Goal: Task Accomplishment & Management: Complete application form

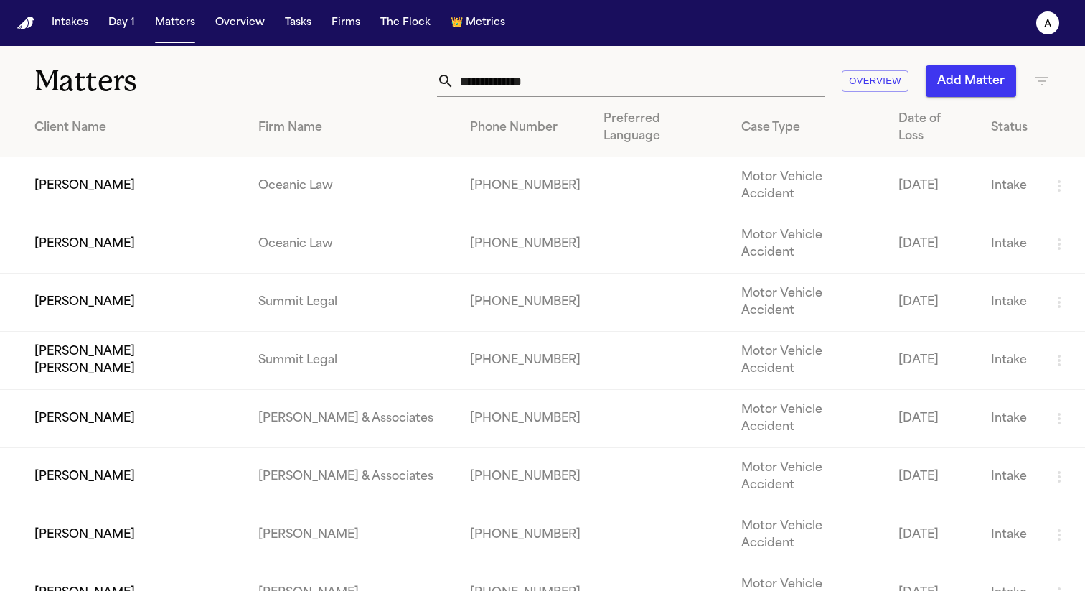
click at [118, 174] on td "[PERSON_NAME]" at bounding box center [123, 186] width 247 height 58
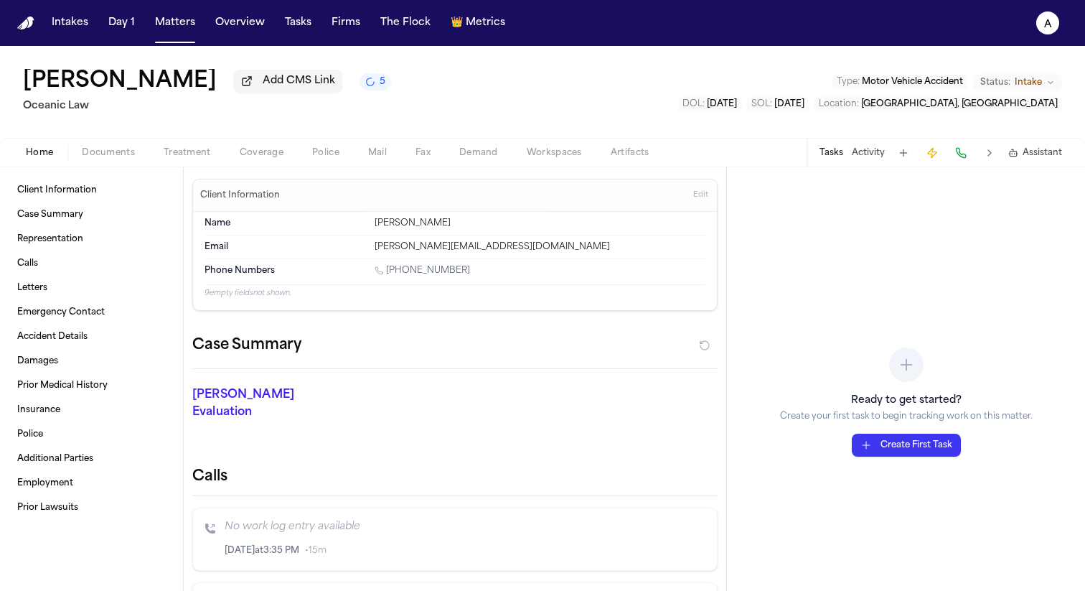
click at [384, 150] on span "Mail" at bounding box center [377, 152] width 19 height 11
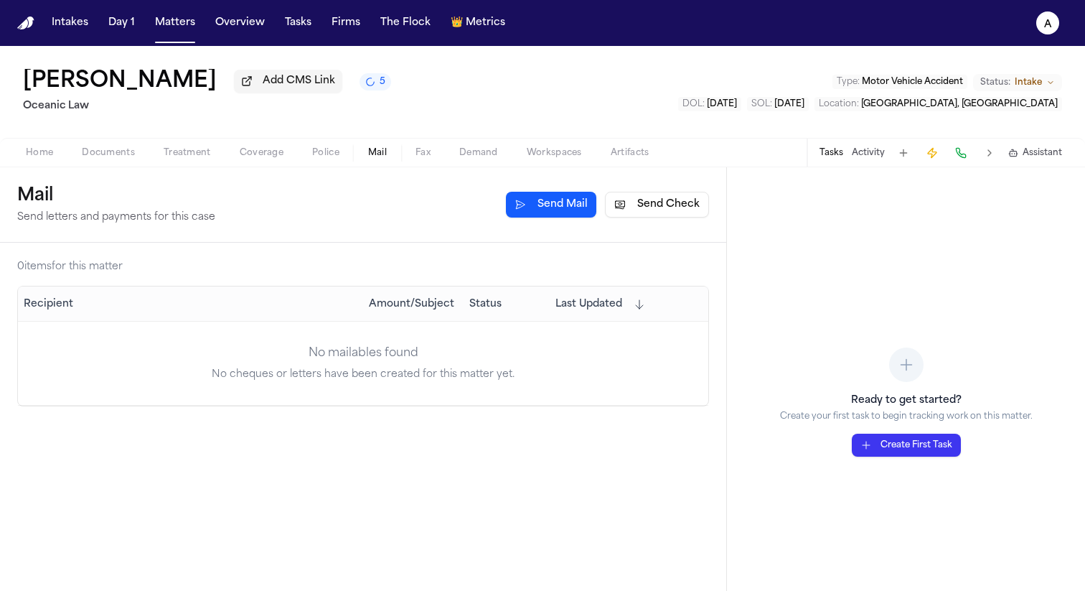
click at [563, 207] on button "Send Mail" at bounding box center [551, 205] width 90 height 26
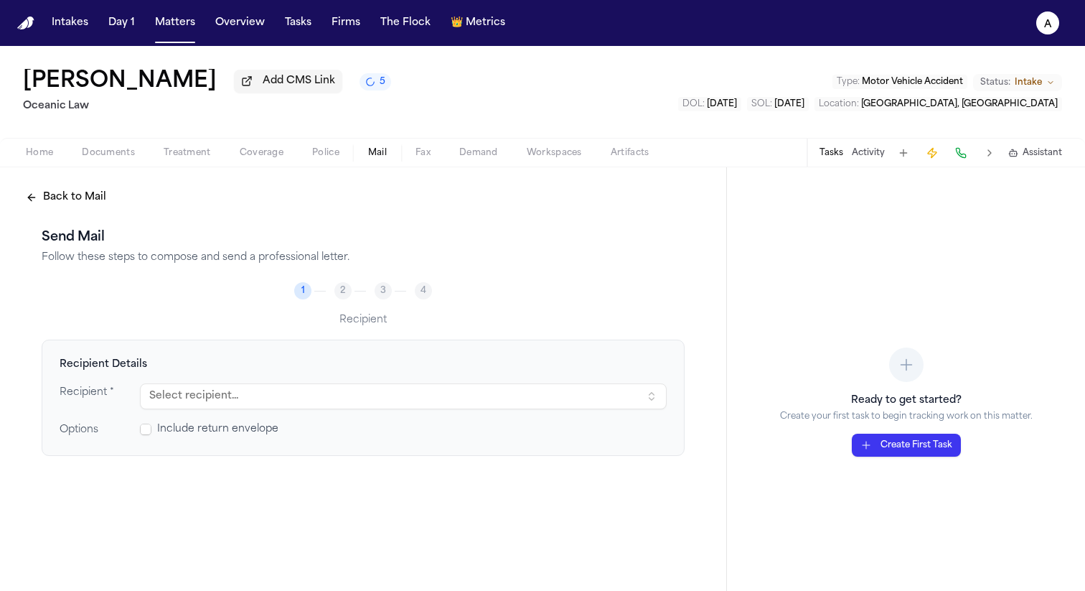
scroll to position [29, 0]
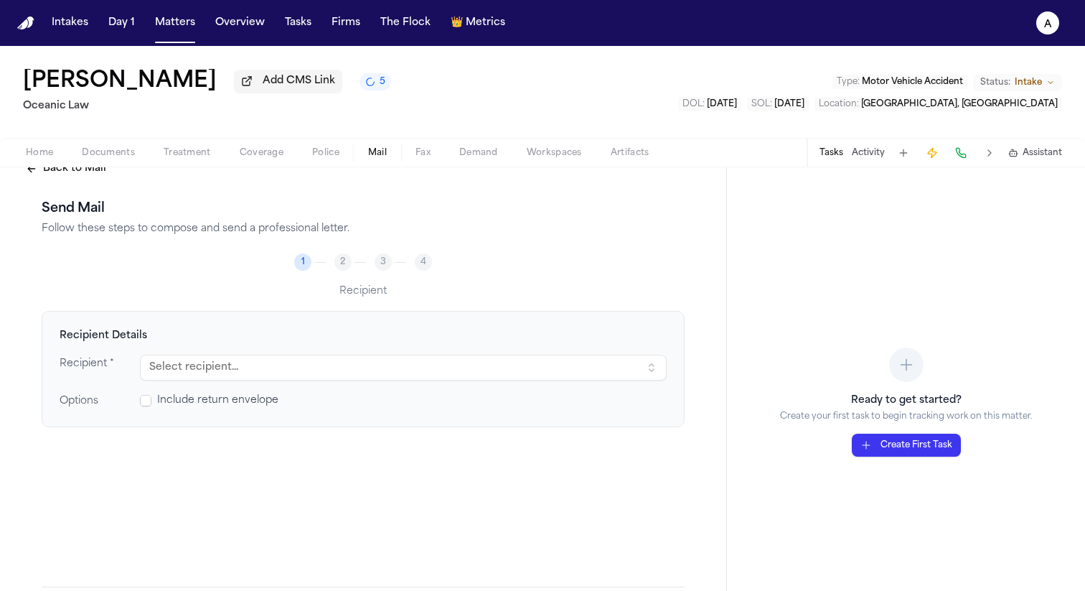
click at [503, 378] on button "Select recipient..." at bounding box center [403, 367] width 527 height 26
click at [505, 404] on div "Include return envelope" at bounding box center [403, 400] width 527 height 14
click at [1045, 33] on icon "a" at bounding box center [1047, 22] width 23 height 23
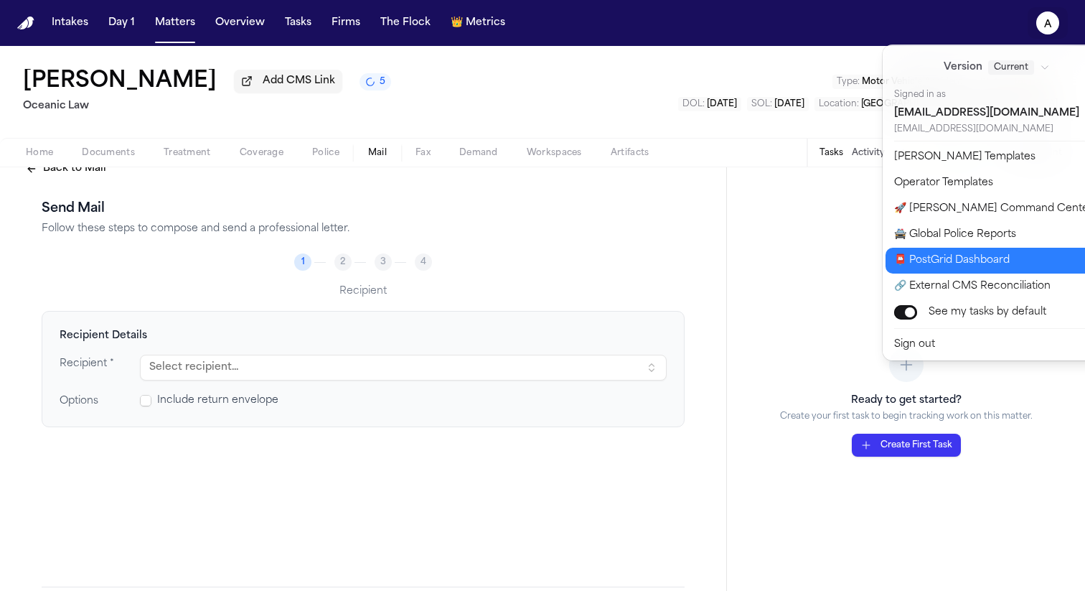
click at [946, 251] on button "📮 PostGrid Dashboard" at bounding box center [1004, 261] width 239 height 26
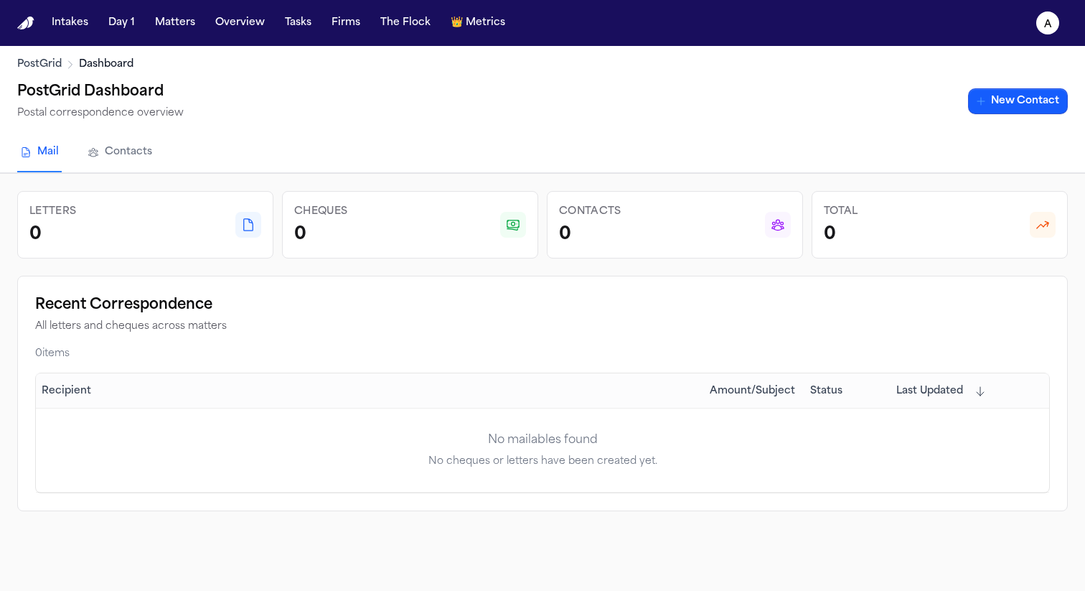
click at [136, 160] on link "Contacts" at bounding box center [120, 152] width 70 height 39
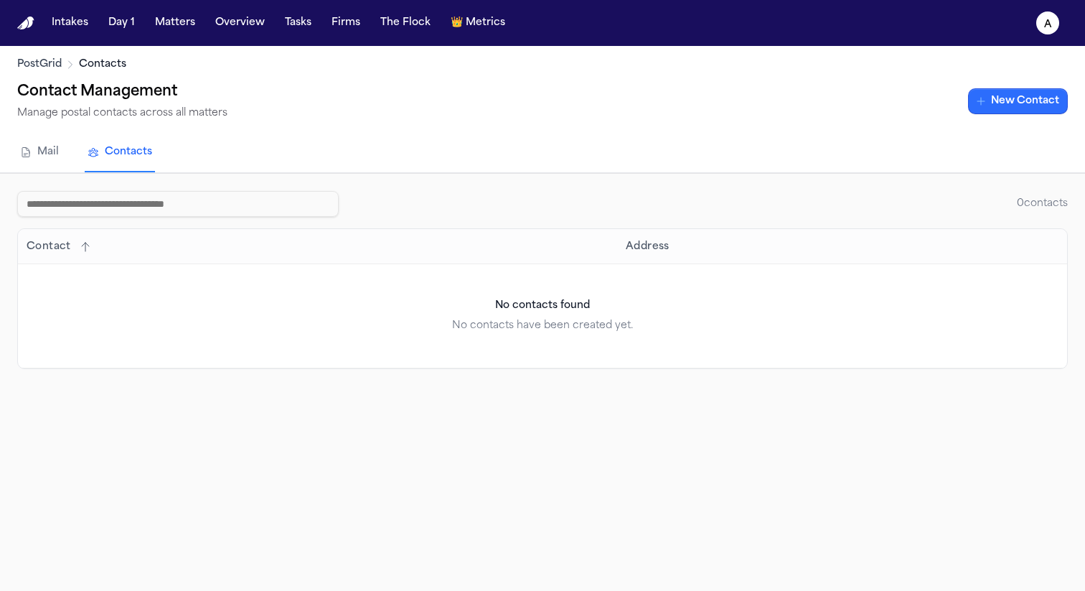
click at [1004, 111] on button "New Contact" at bounding box center [1018, 101] width 100 height 26
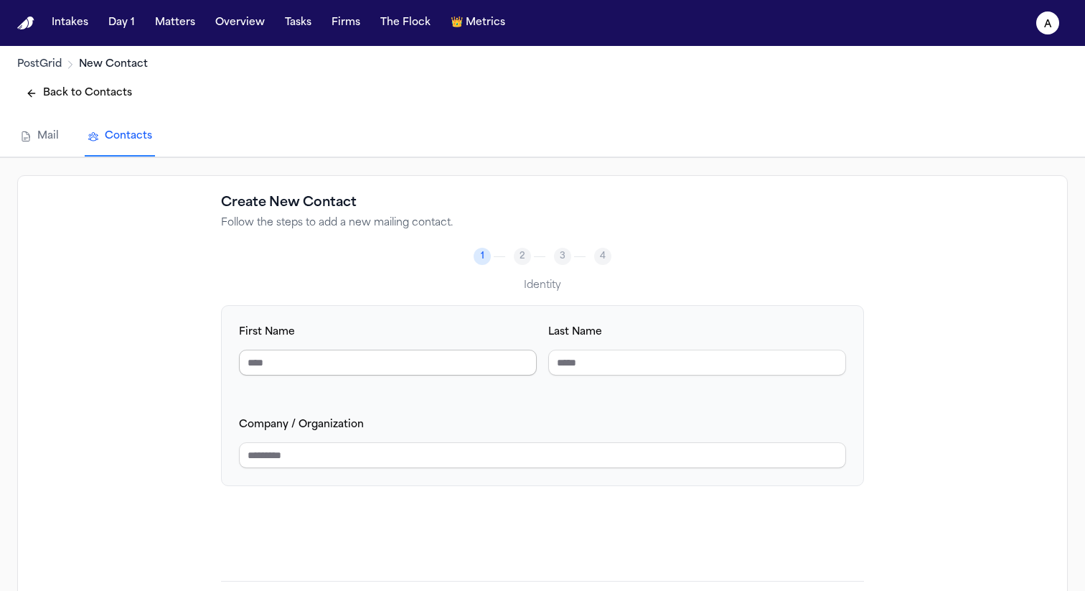
click at [410, 361] on input "First Name" at bounding box center [388, 362] width 298 height 26
type input "*********"
type input "*****"
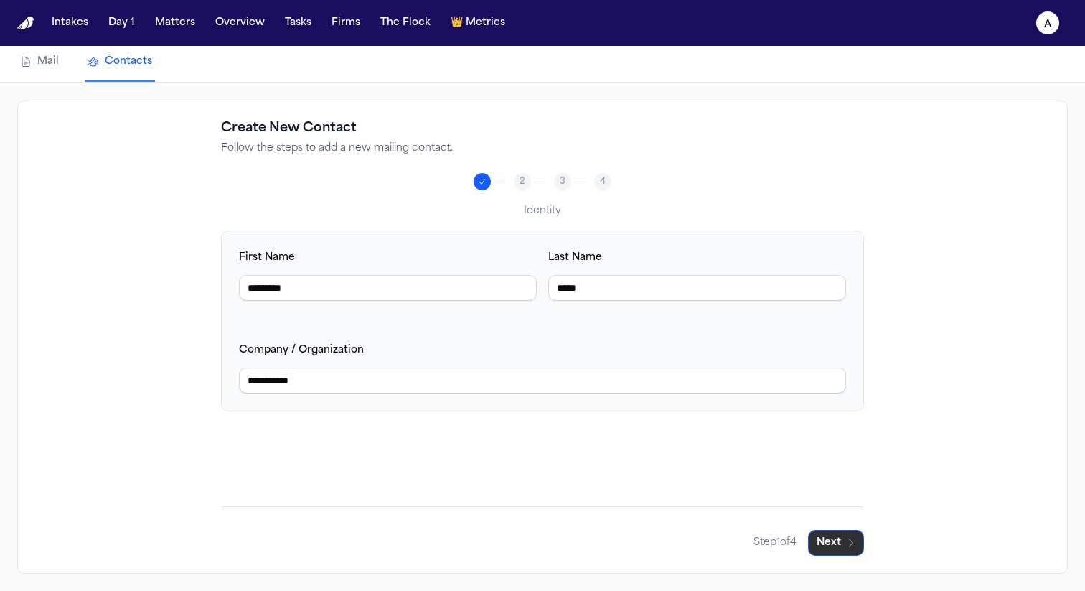
type input "**********"
click at [836, 549] on button "Next" at bounding box center [836, 543] width 56 height 26
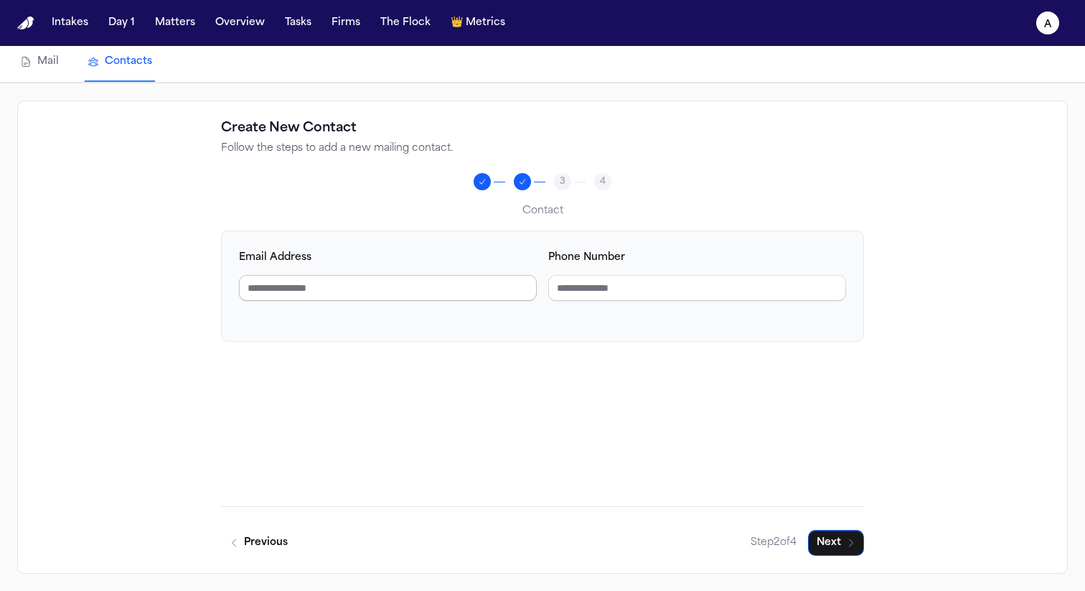
click at [486, 291] on input "Email Address" at bounding box center [388, 288] width 298 height 26
type input "**********"
click at [842, 535] on button "Next" at bounding box center [836, 543] width 56 height 26
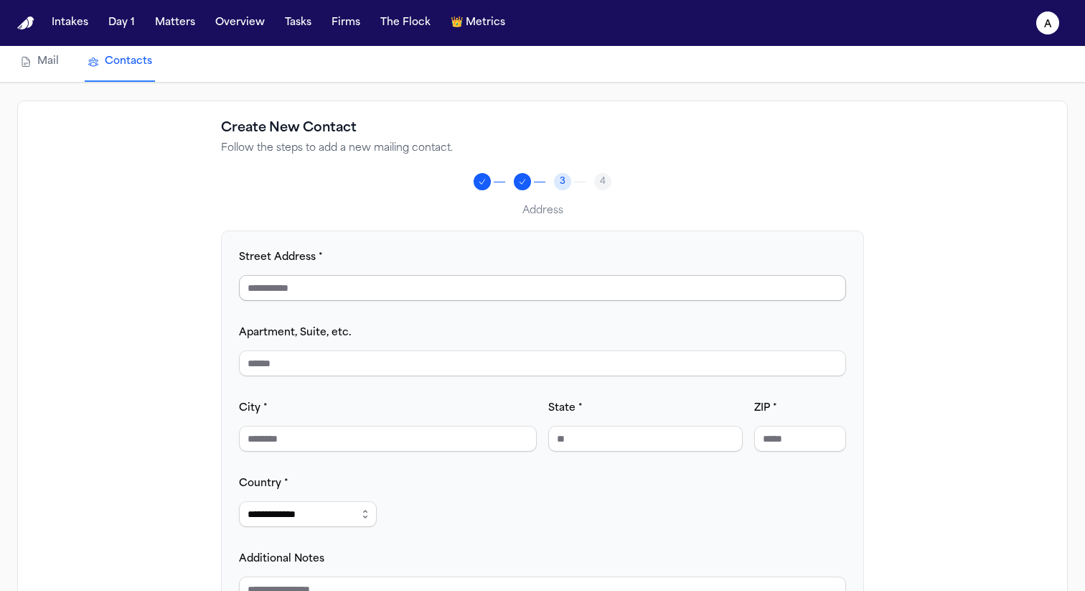
click at [585, 299] on input "Street Address *" at bounding box center [542, 288] width 607 height 26
type input "**********"
type input "*******"
type input "*"
type input "********"
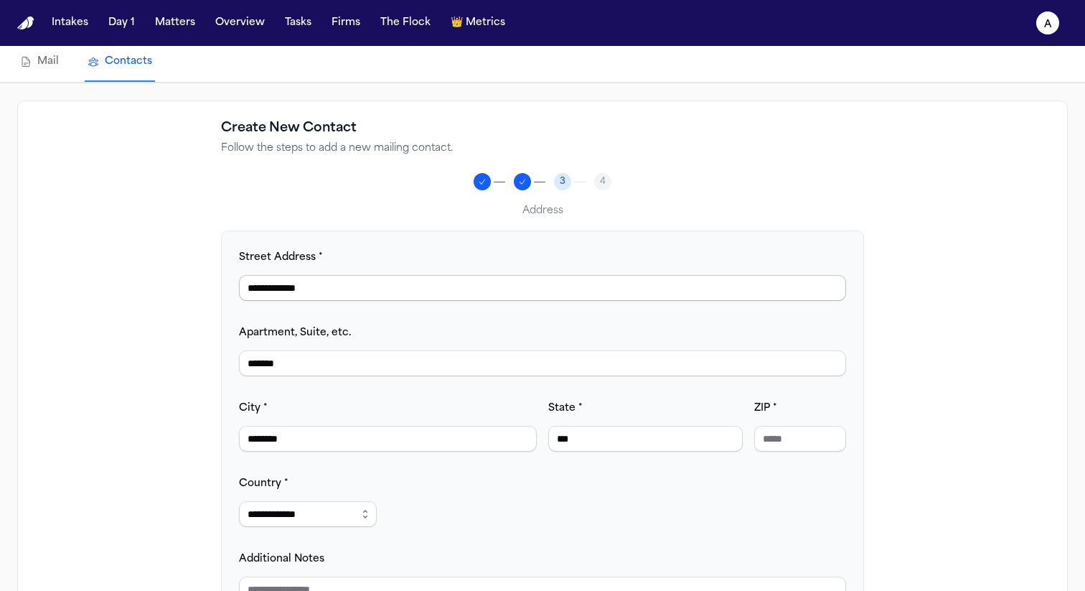
type input "**"
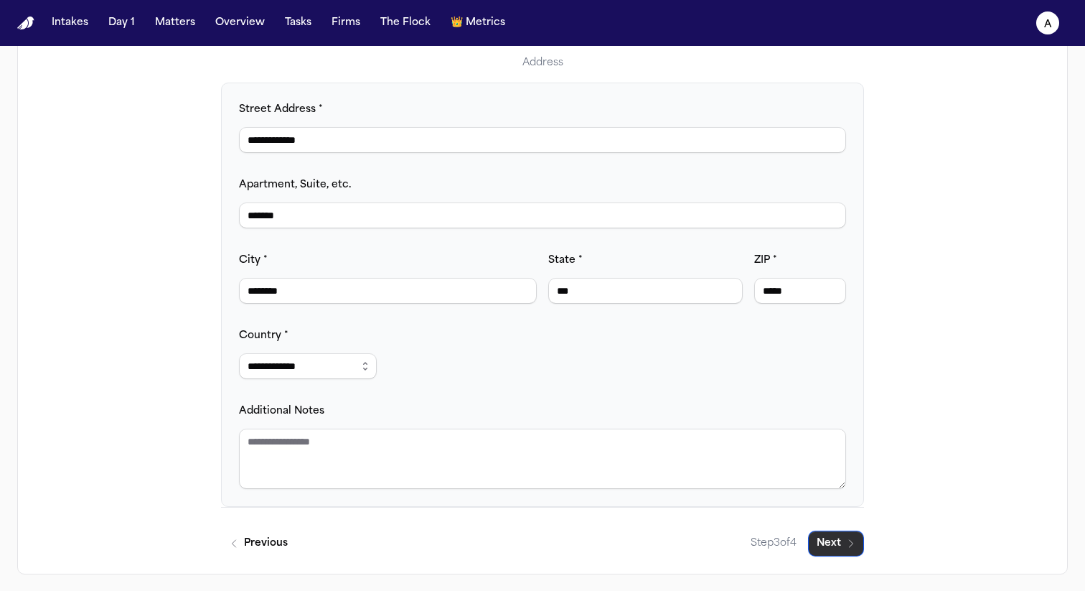
type input "*****"
click at [834, 542] on button "Next" at bounding box center [836, 543] width 56 height 26
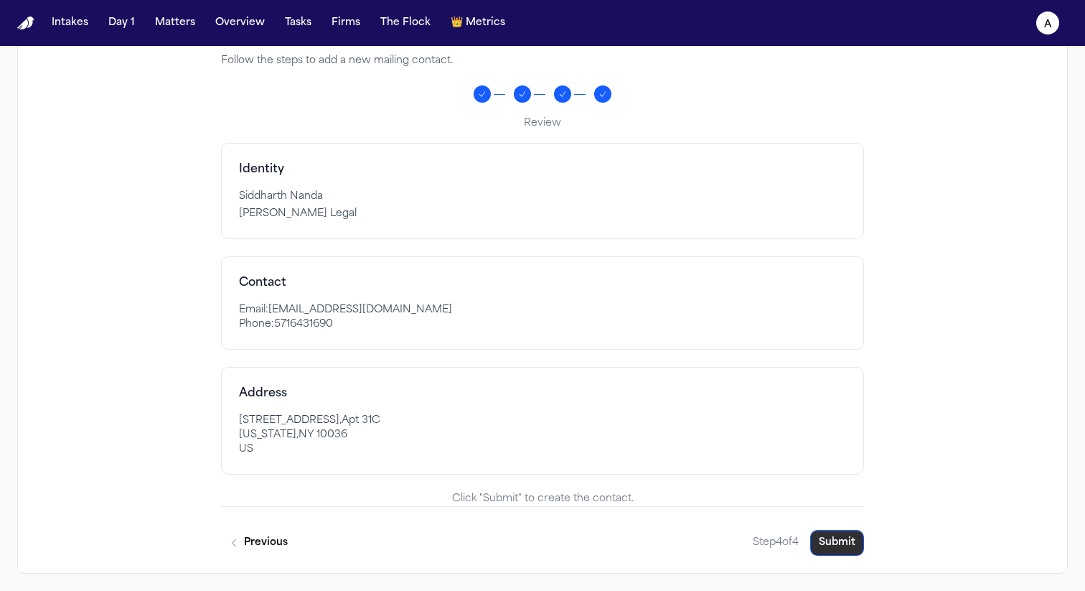
click at [834, 542] on button "Submit" at bounding box center [837, 543] width 54 height 26
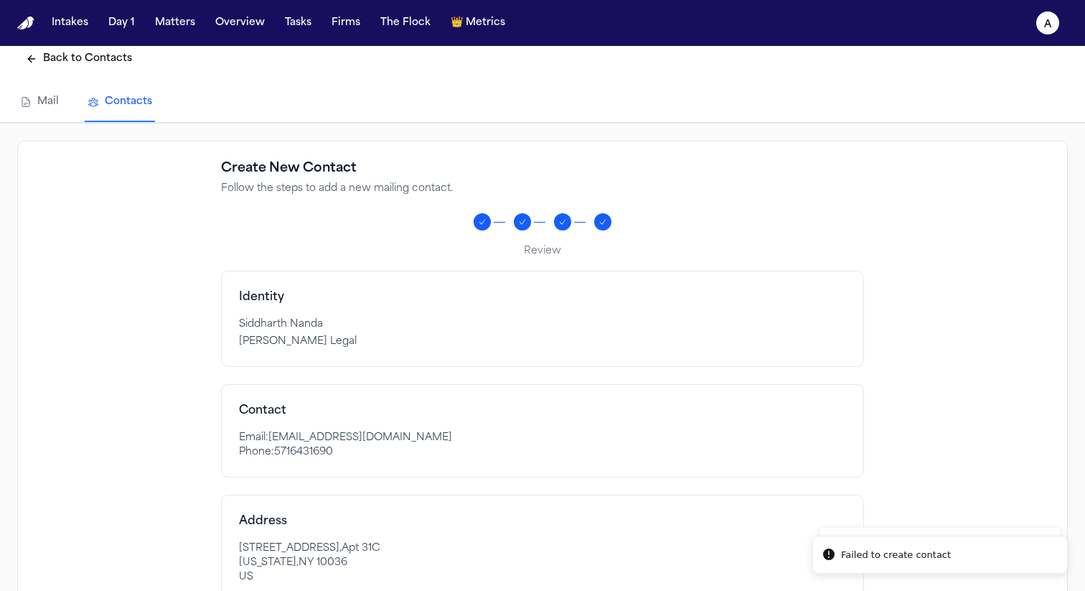
scroll to position [0, 0]
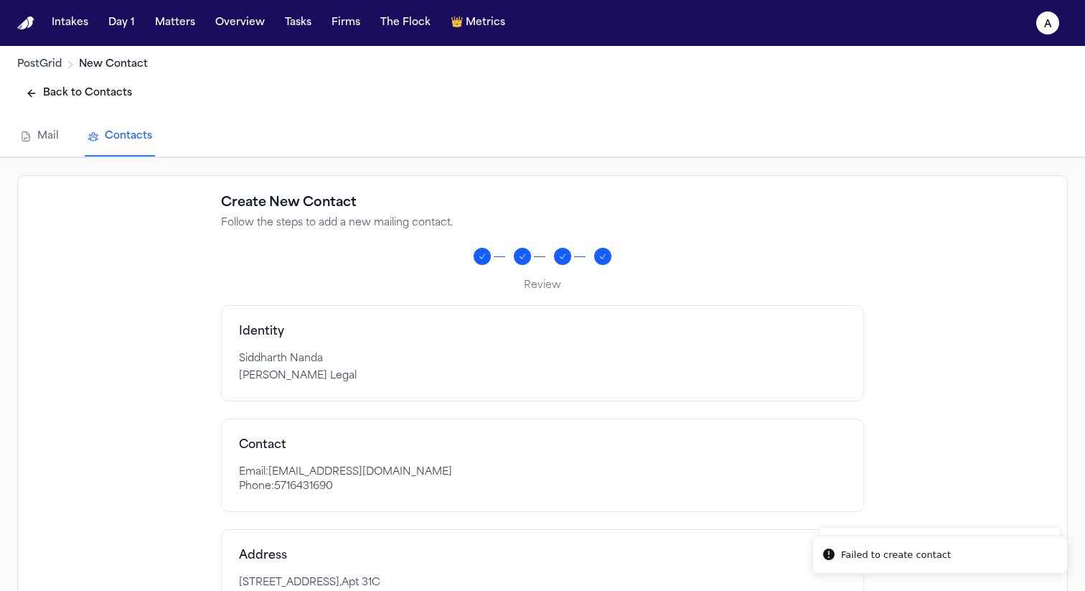
click at [89, 95] on button "Back to Contacts" at bounding box center [78, 93] width 123 height 26
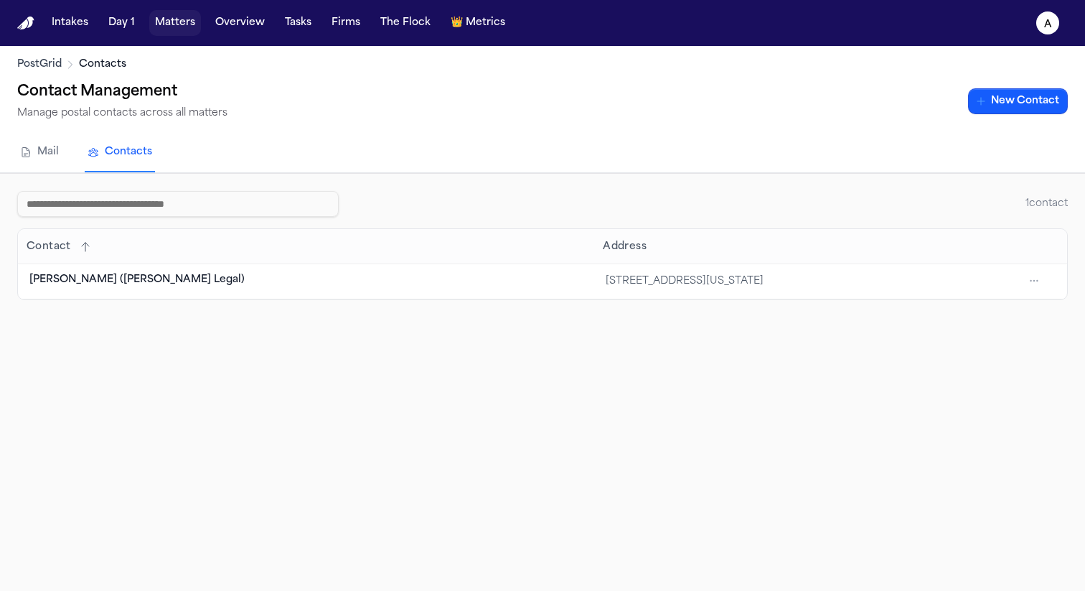
click at [166, 27] on button "Matters" at bounding box center [175, 23] width 52 height 26
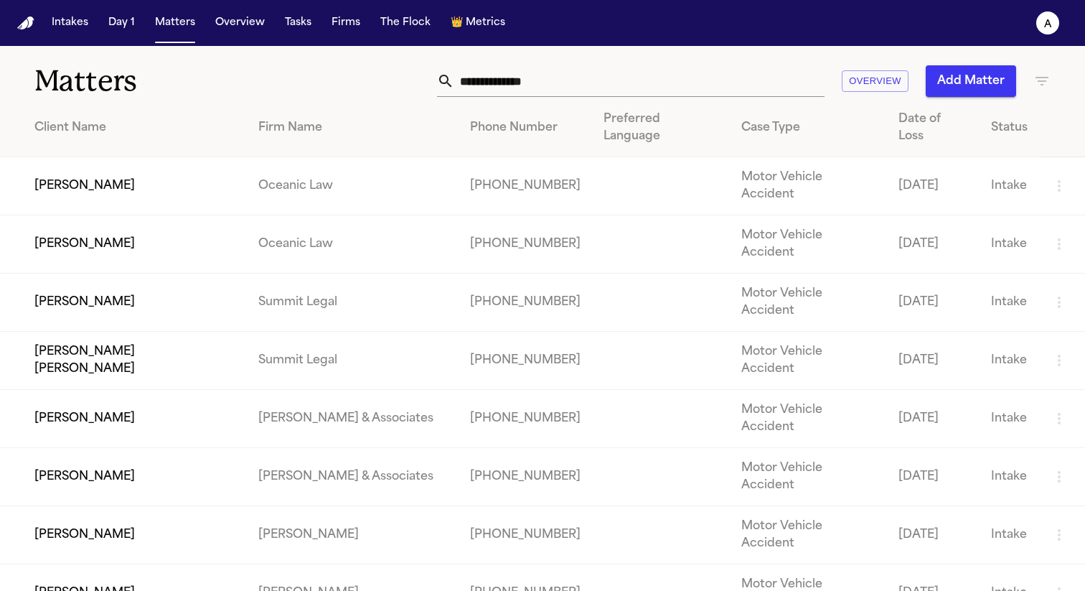
click at [95, 160] on td "[PERSON_NAME]" at bounding box center [123, 186] width 247 height 58
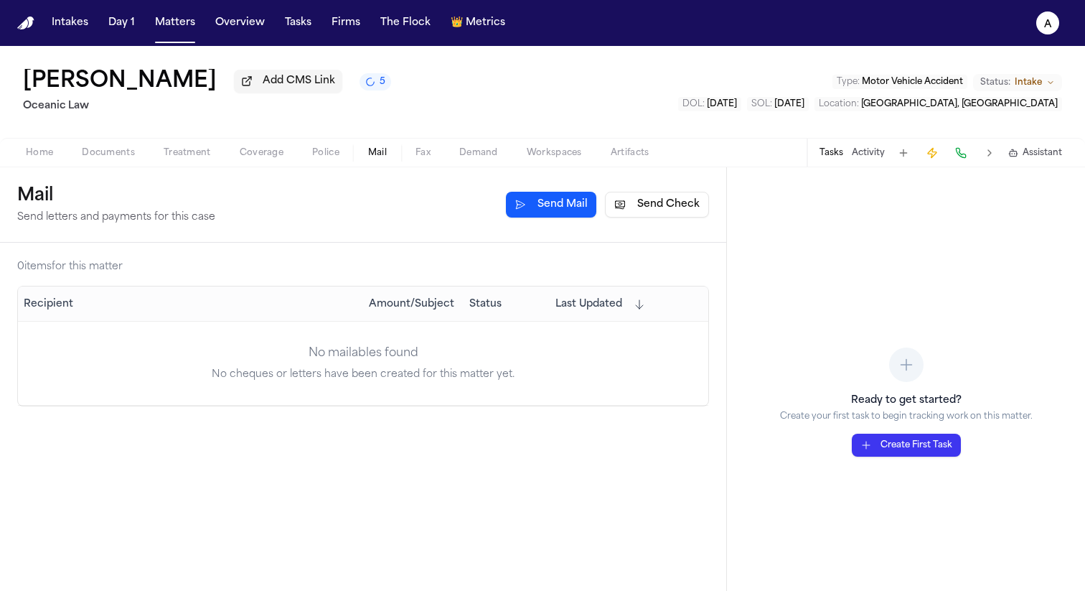
click at [374, 159] on span "Mail" at bounding box center [377, 152] width 19 height 11
click at [550, 217] on button "Send Mail" at bounding box center [551, 205] width 90 height 26
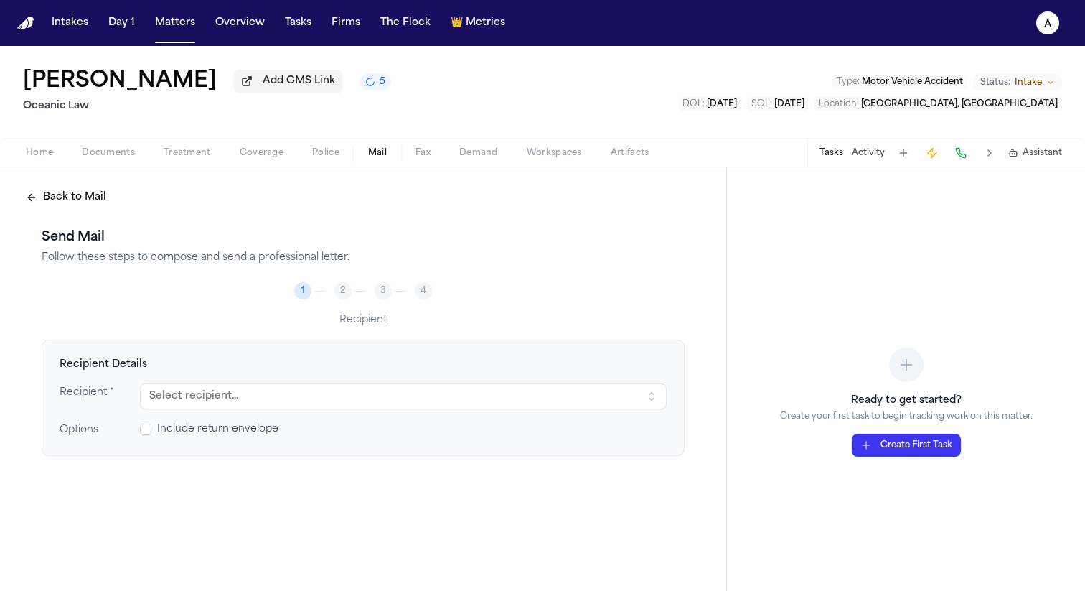
click at [317, 401] on button "Select recipient..." at bounding box center [403, 396] width 527 height 26
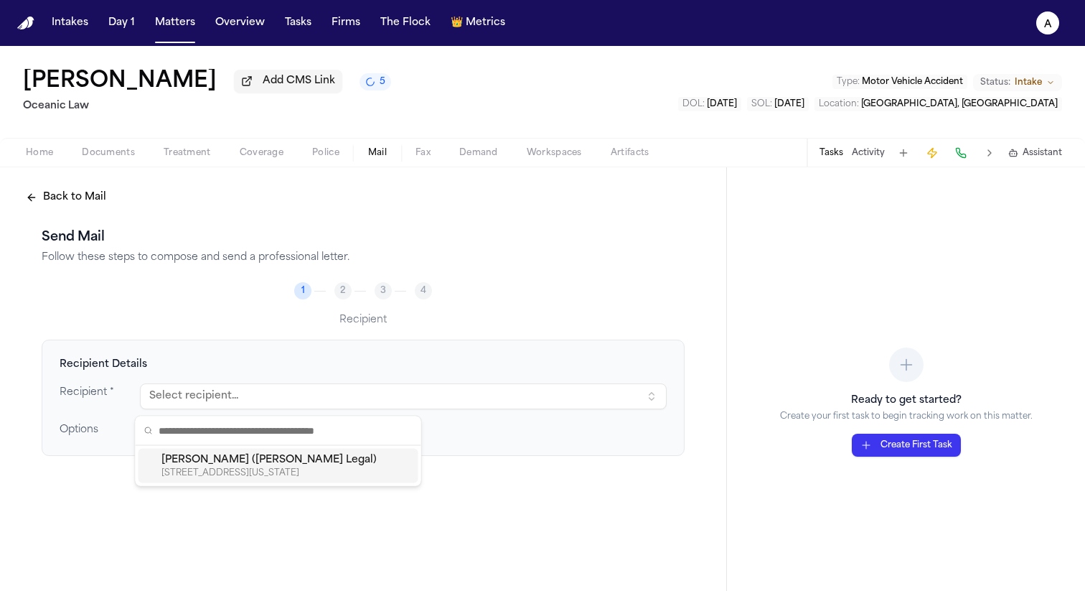
click at [301, 465] on div "[PERSON_NAME] ([PERSON_NAME] Legal)" at bounding box center [286, 460] width 251 height 14
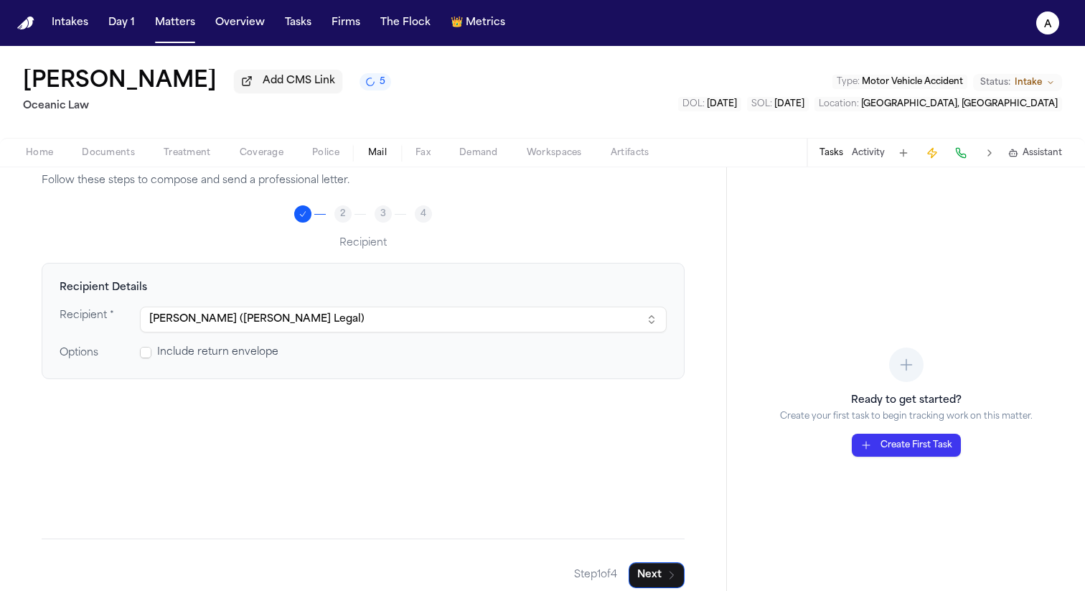
scroll to position [94, 0]
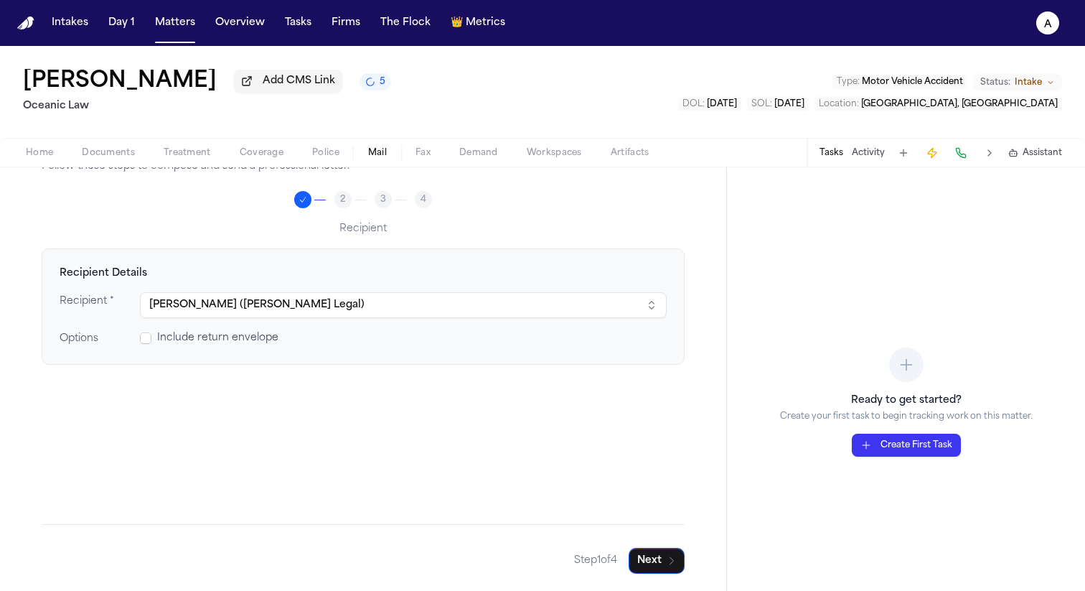
click at [647, 546] on div "Step 1 of 4 Next" at bounding box center [363, 549] width 643 height 50
click at [648, 555] on button "Next" at bounding box center [657, 560] width 56 height 26
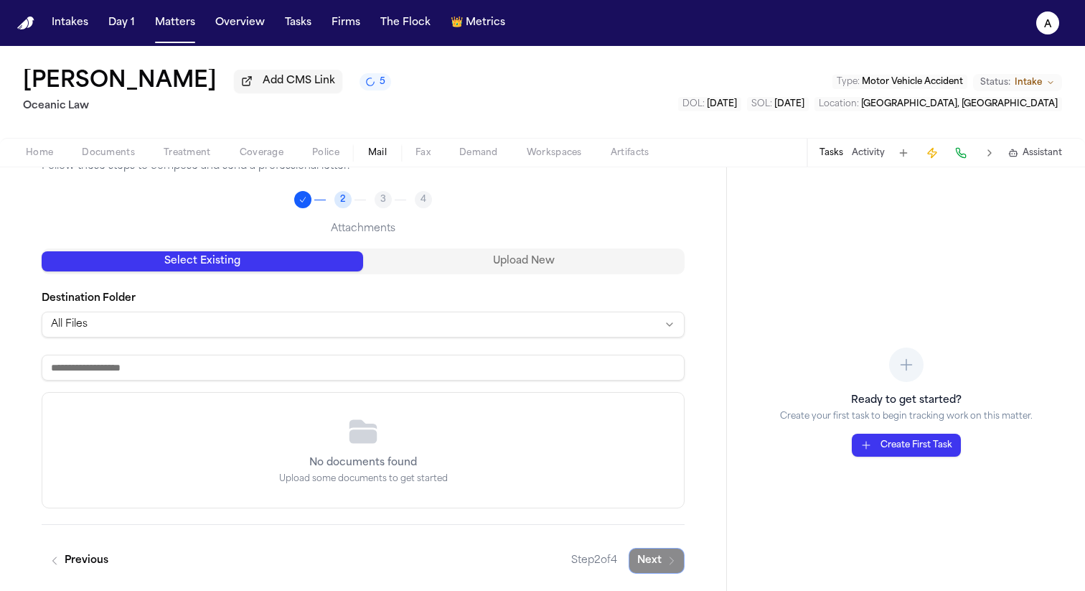
click at [365, 446] on icon at bounding box center [363, 431] width 34 height 32
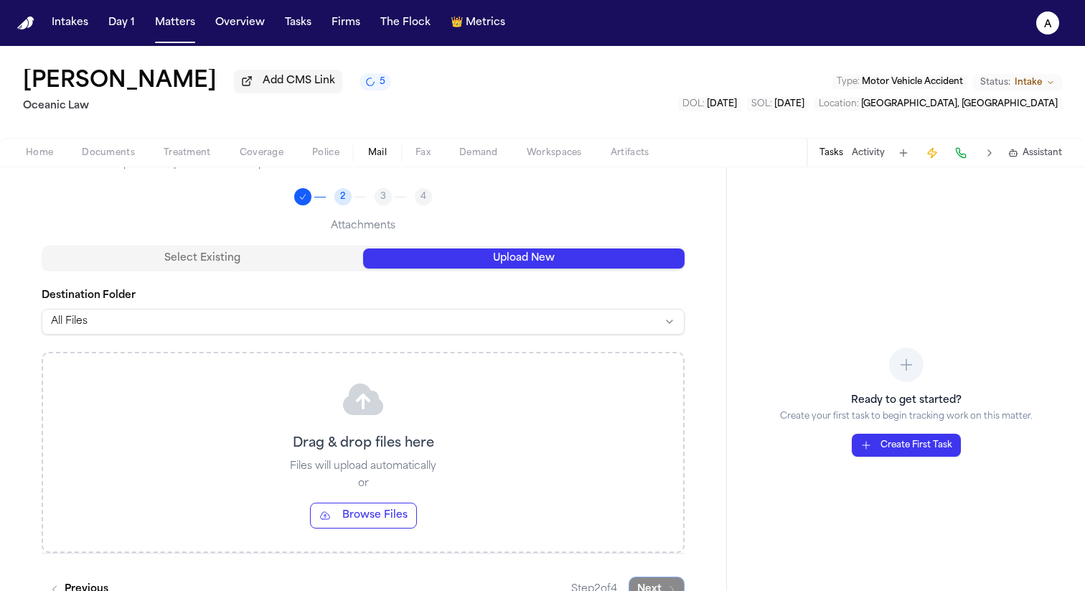
click at [492, 254] on button "Upload New" at bounding box center [523, 258] width 321 height 20
click at [361, 512] on button "Browse Files" at bounding box center [363, 515] width 107 height 26
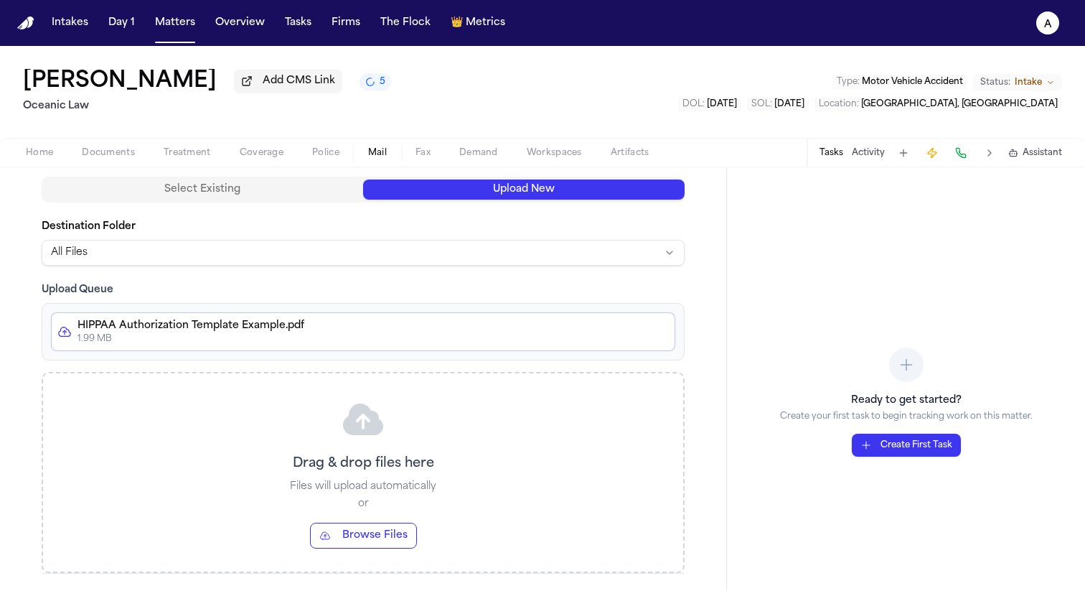
scroll to position [215, 0]
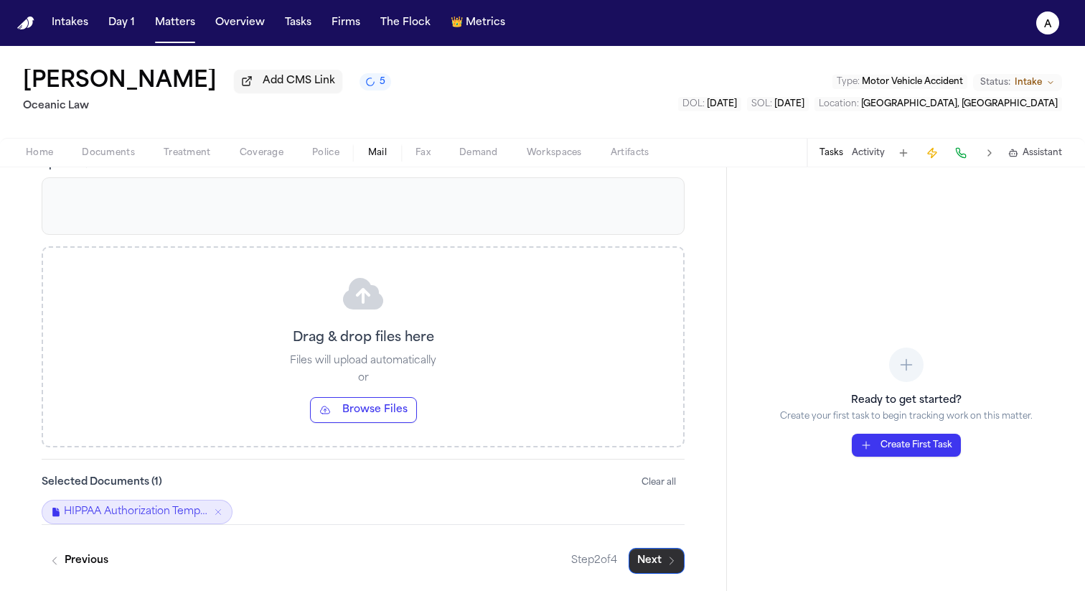
click at [648, 559] on button "Next" at bounding box center [657, 560] width 56 height 26
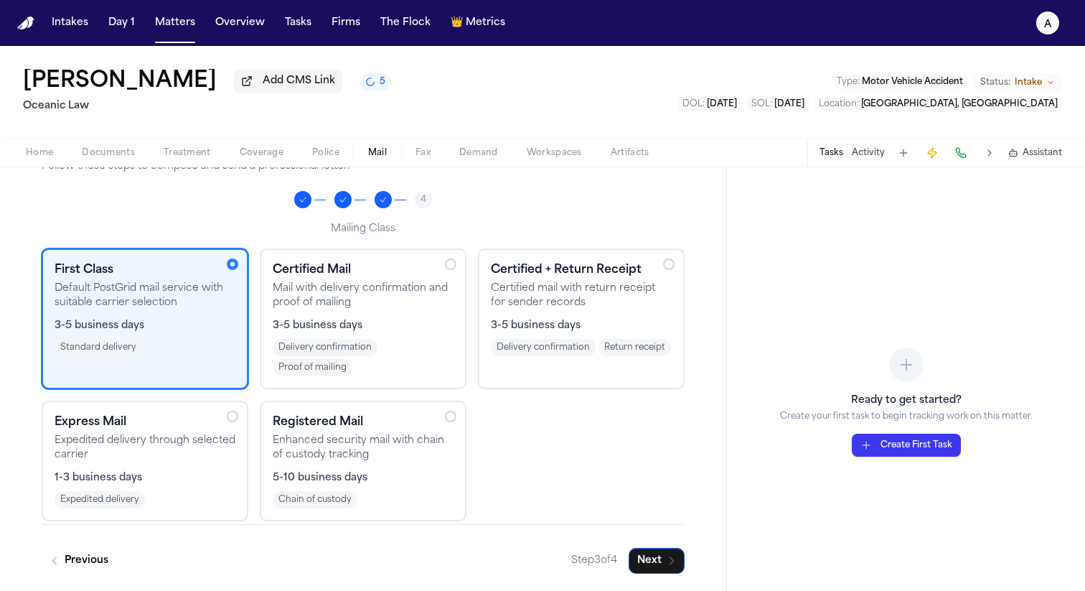
click at [402, 273] on h3 "Certified Mail" at bounding box center [363, 269] width 181 height 17
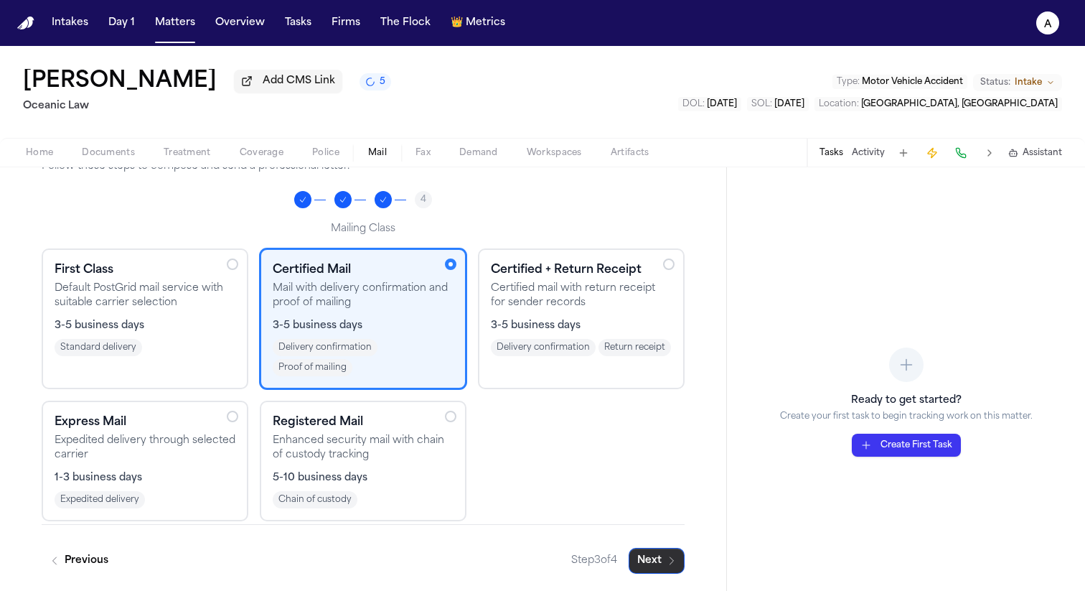
click at [652, 552] on button "Next" at bounding box center [657, 560] width 56 height 26
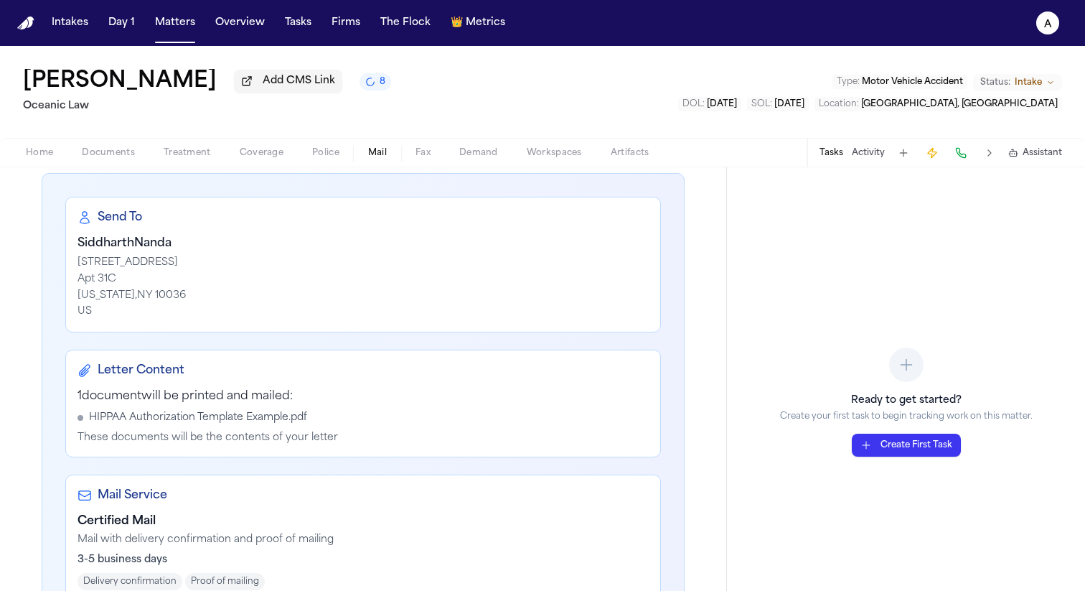
scroll to position [347, 0]
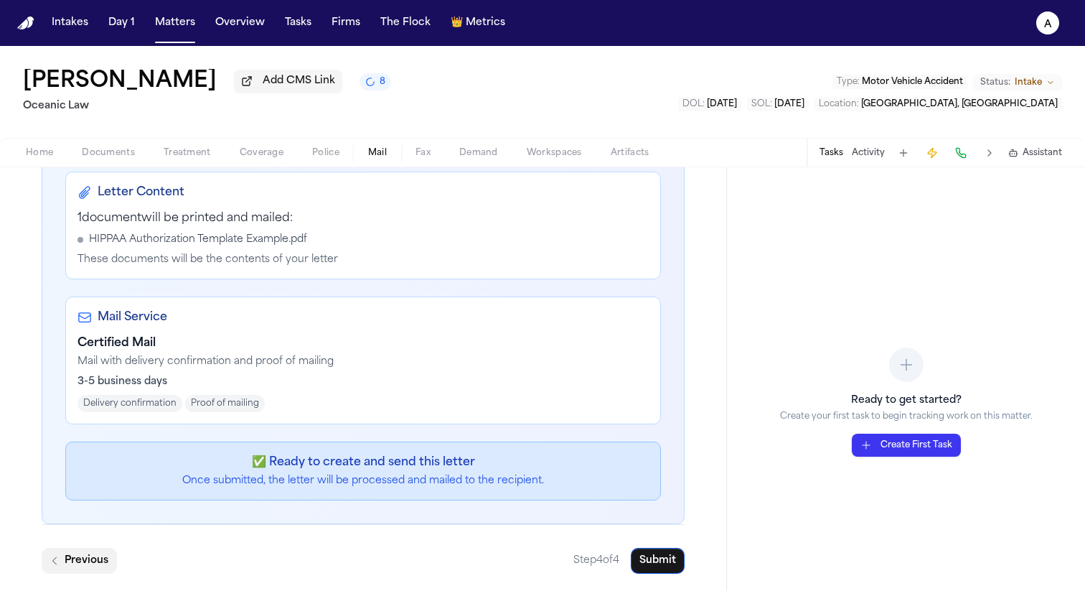
click at [83, 568] on button "Previous" at bounding box center [79, 560] width 75 height 26
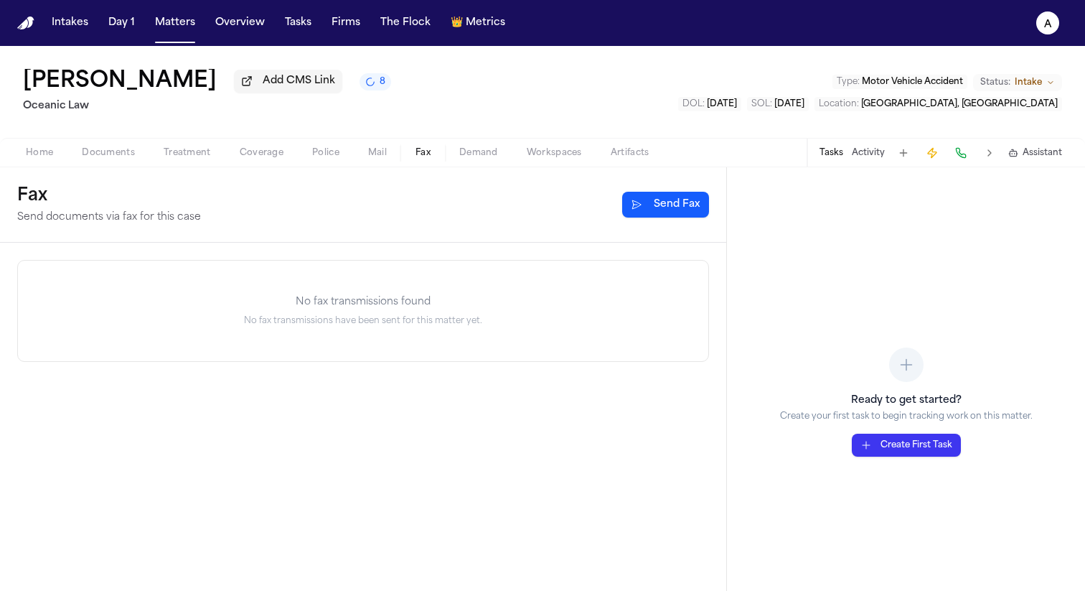
click at [414, 152] on button "Fax" at bounding box center [423, 152] width 44 height 17
click at [200, 158] on span "Treatment" at bounding box center [187, 152] width 47 height 11
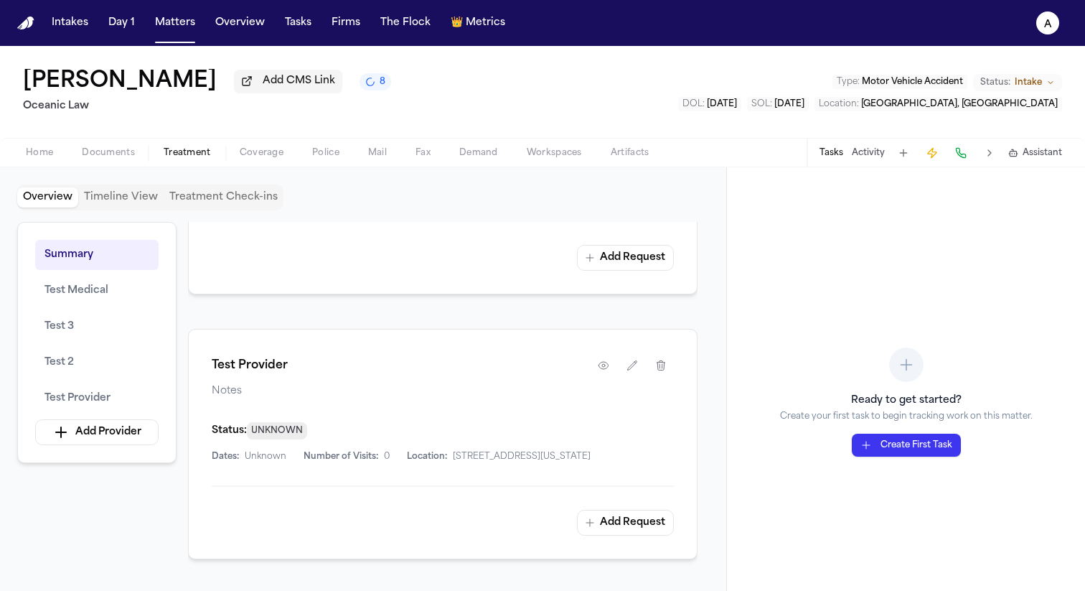
scroll to position [1261, 0]
click at [636, 254] on button "Add Request" at bounding box center [625, 259] width 97 height 26
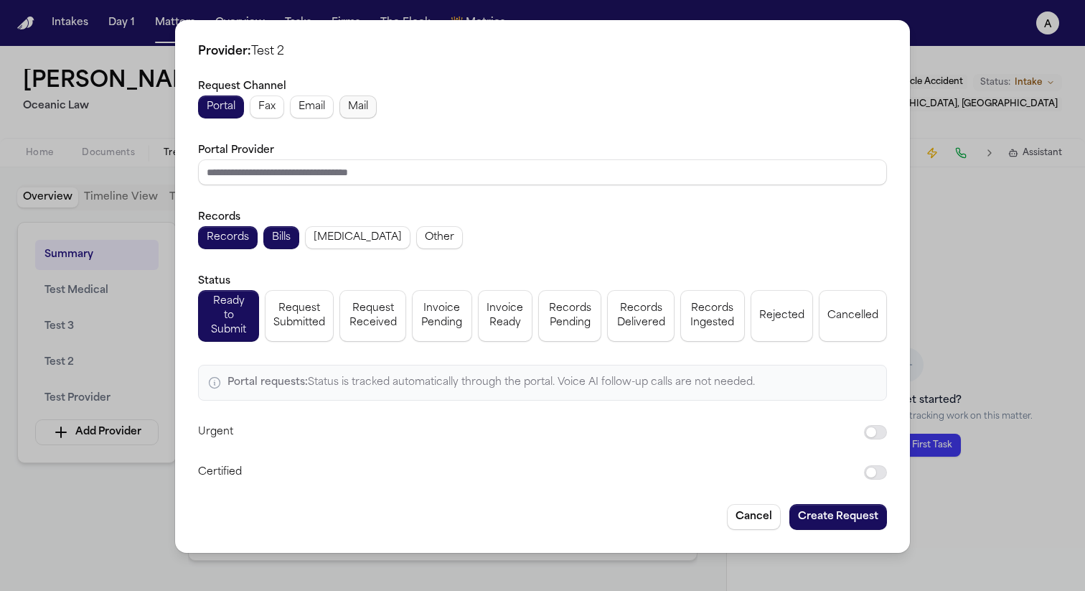
click at [354, 113] on span "Mail" at bounding box center [358, 107] width 20 height 14
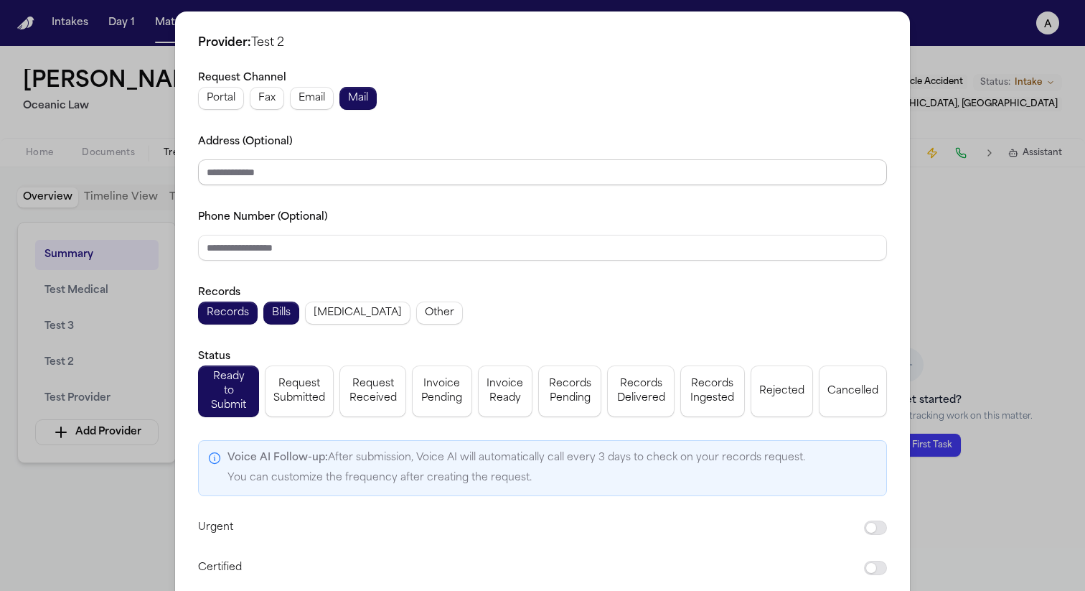
click at [348, 179] on input "Address (Optional)" at bounding box center [542, 172] width 689 height 26
type input "**********"
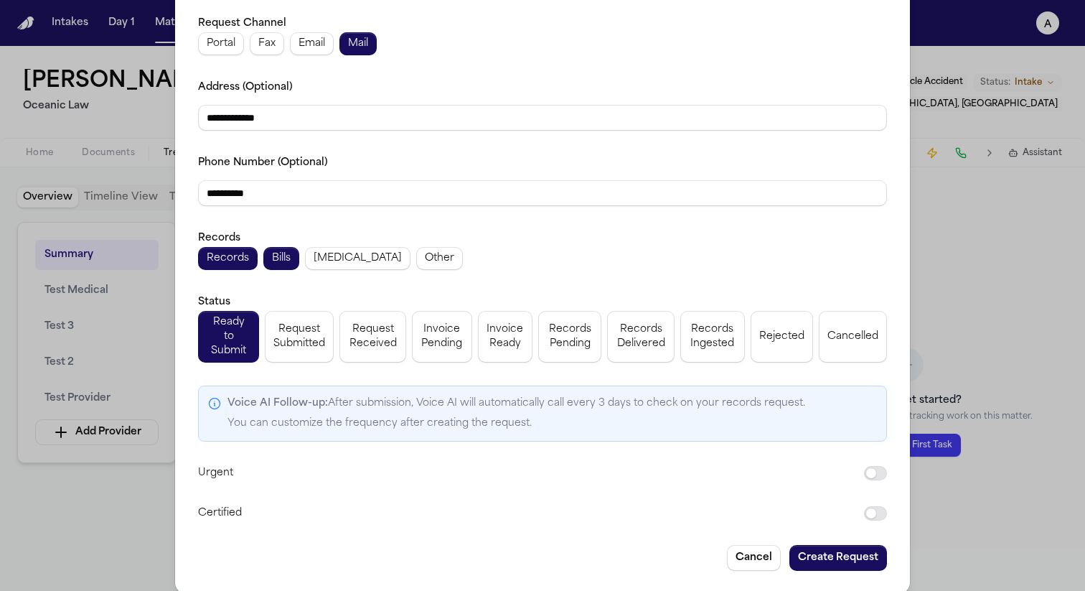
type input "**********"
click at [868, 555] on button "Create Request" at bounding box center [838, 558] width 98 height 26
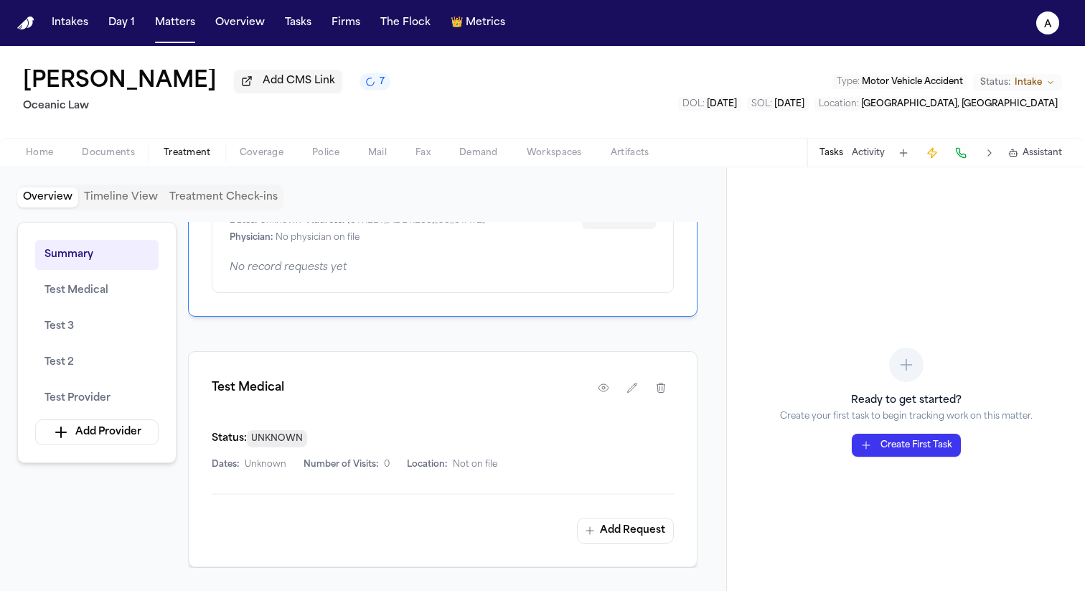
scroll to position [716, 0]
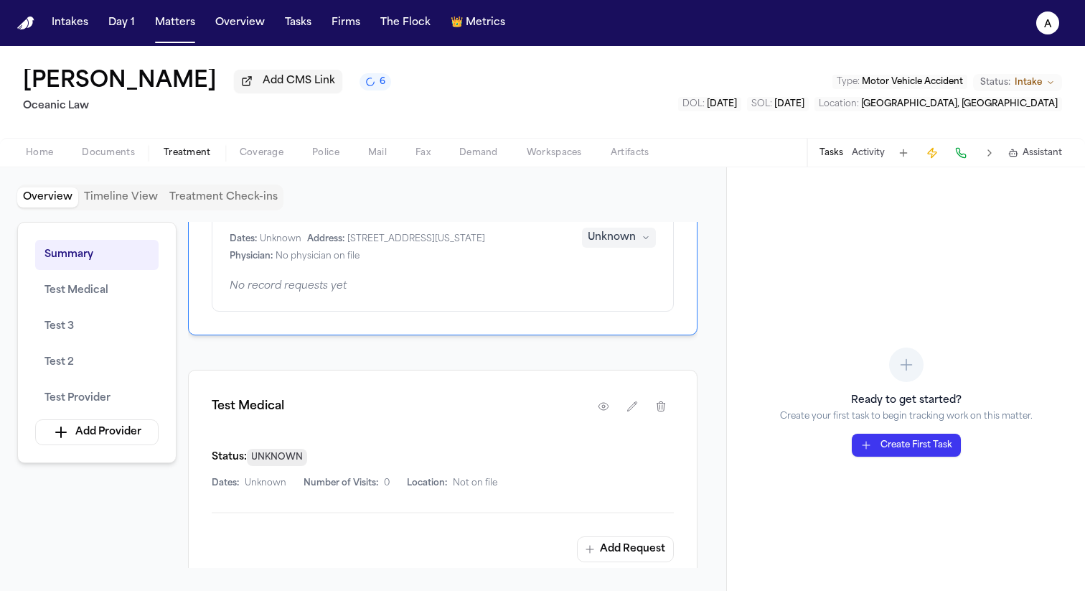
scroll to position [553, 0]
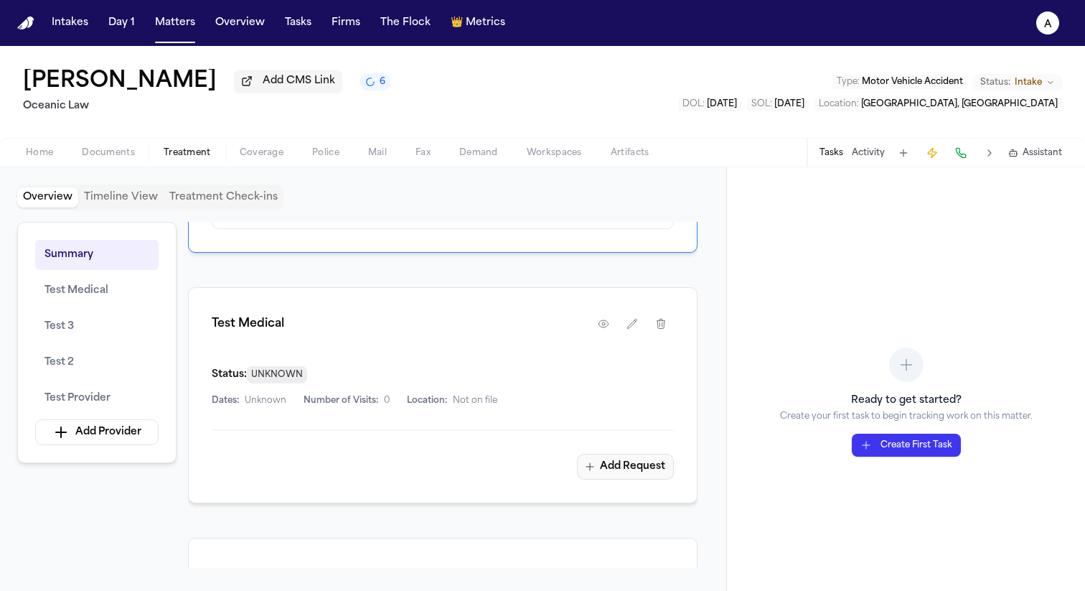
click at [621, 473] on button "Add Request" at bounding box center [625, 466] width 97 height 26
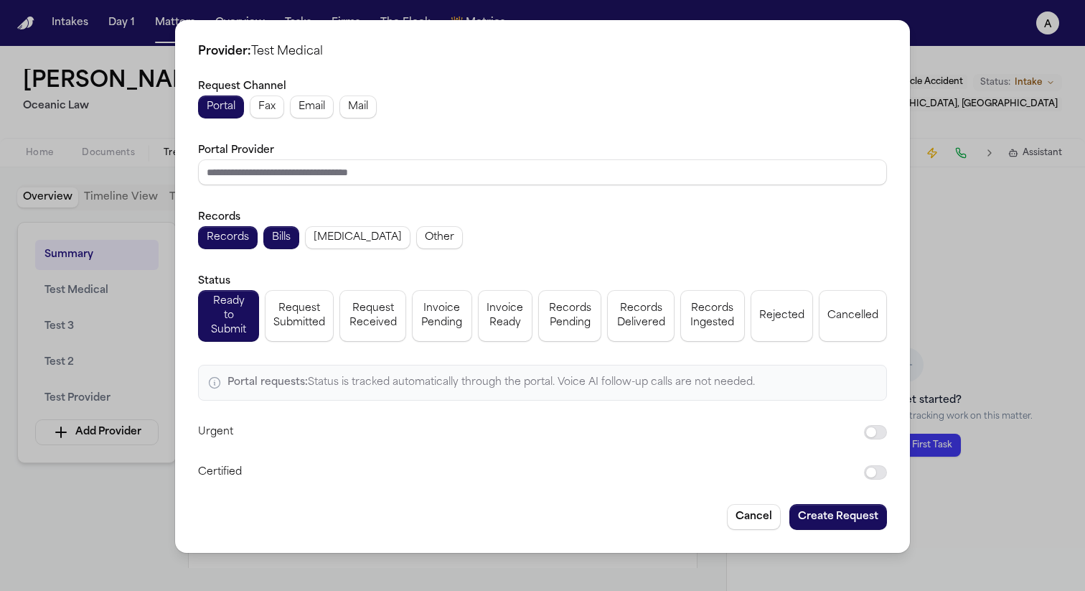
click at [349, 114] on span "Mail" at bounding box center [358, 107] width 20 height 14
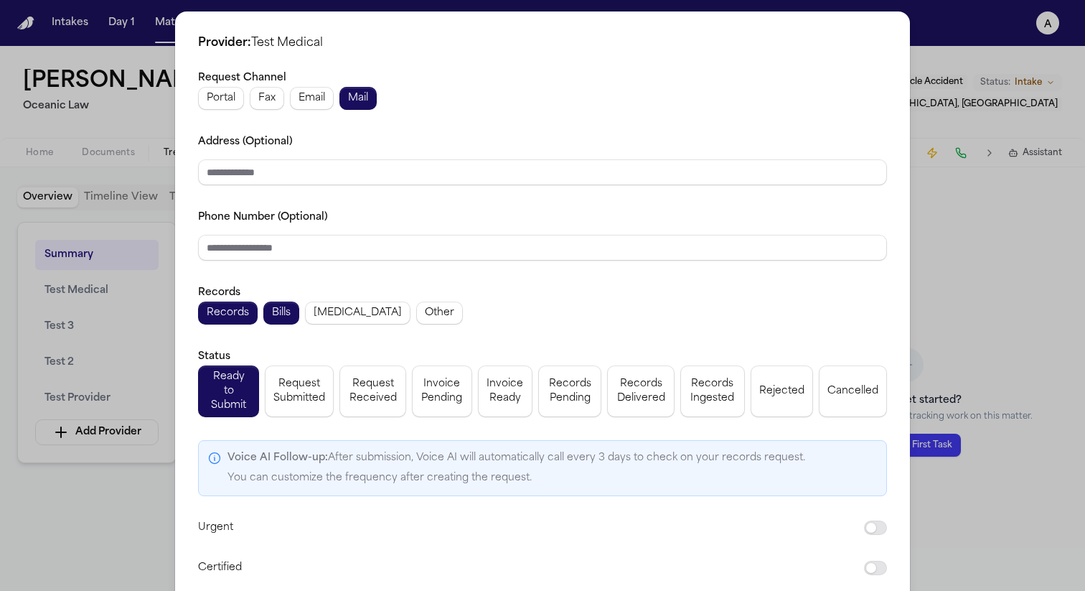
click at [361, 165] on input "Address (Optional)" at bounding box center [542, 172] width 689 height 26
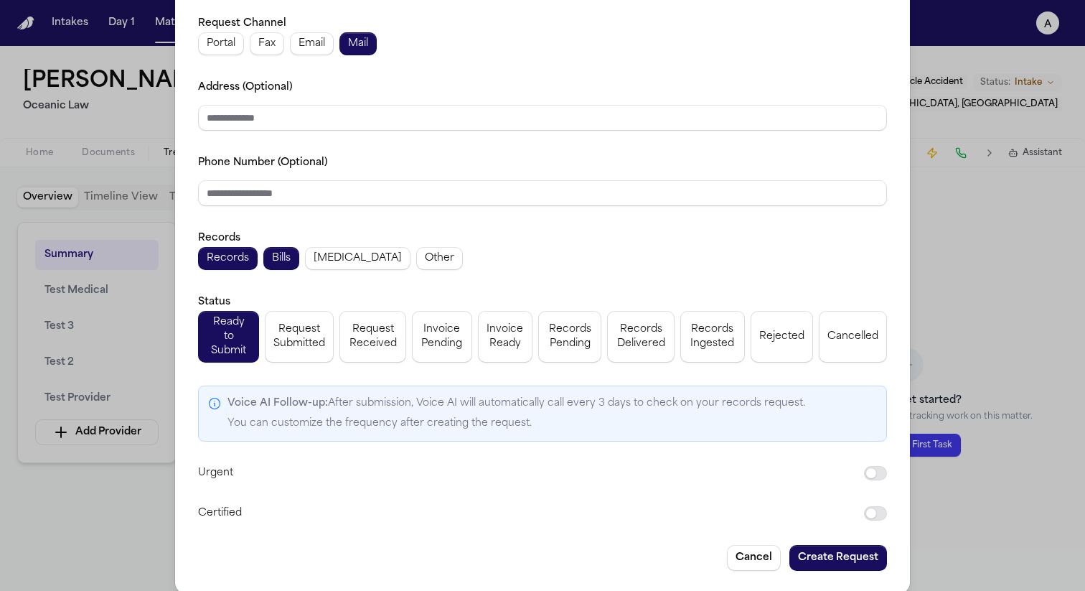
click at [840, 553] on button "Create Request" at bounding box center [838, 558] width 98 height 26
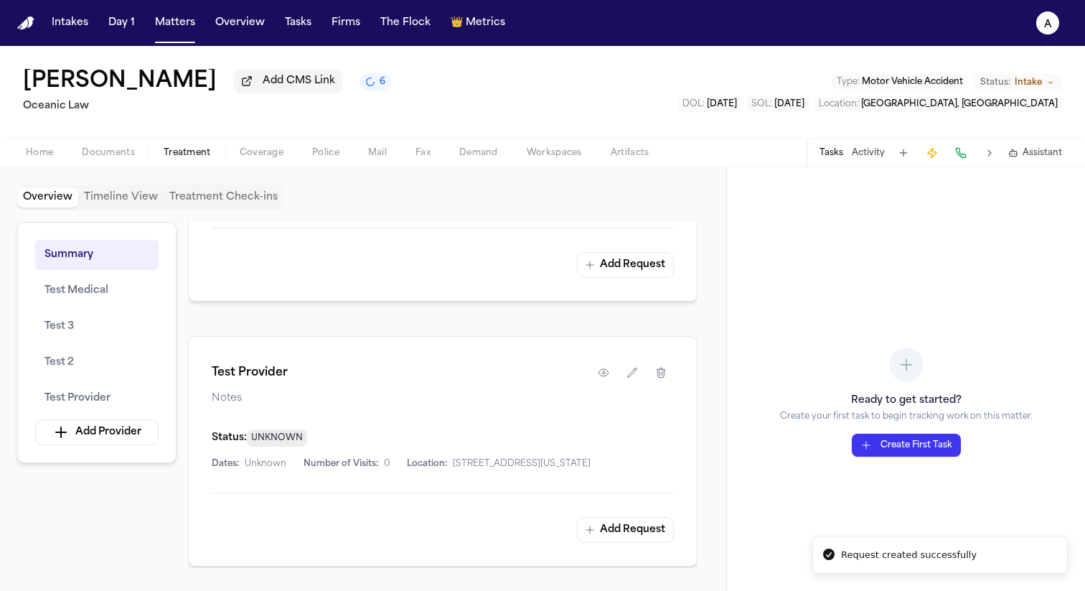
scroll to position [1478, 0]
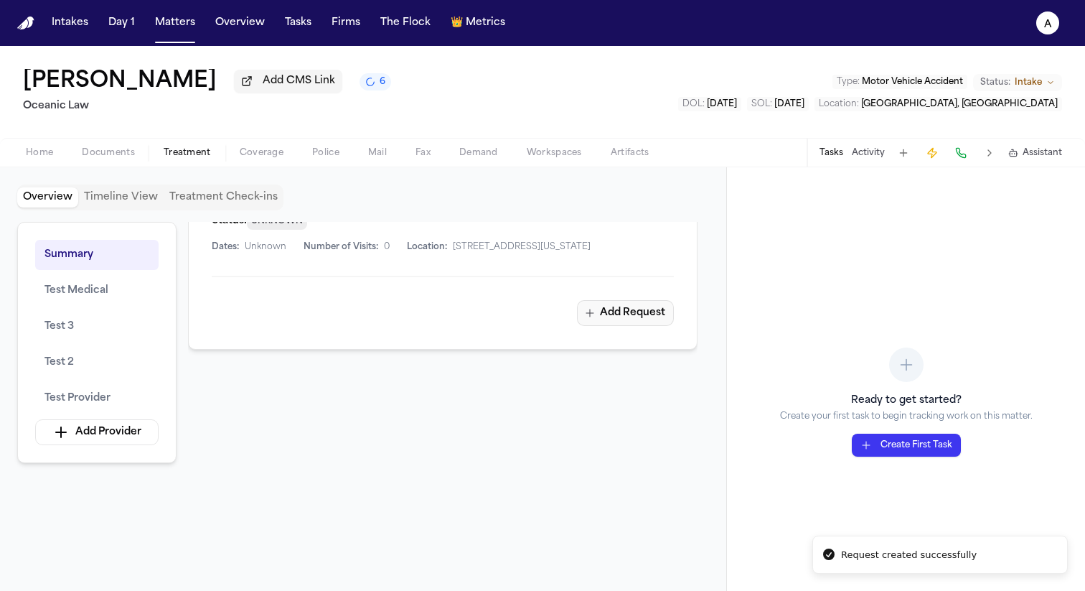
click at [647, 311] on button "Add Request" at bounding box center [625, 313] width 97 height 26
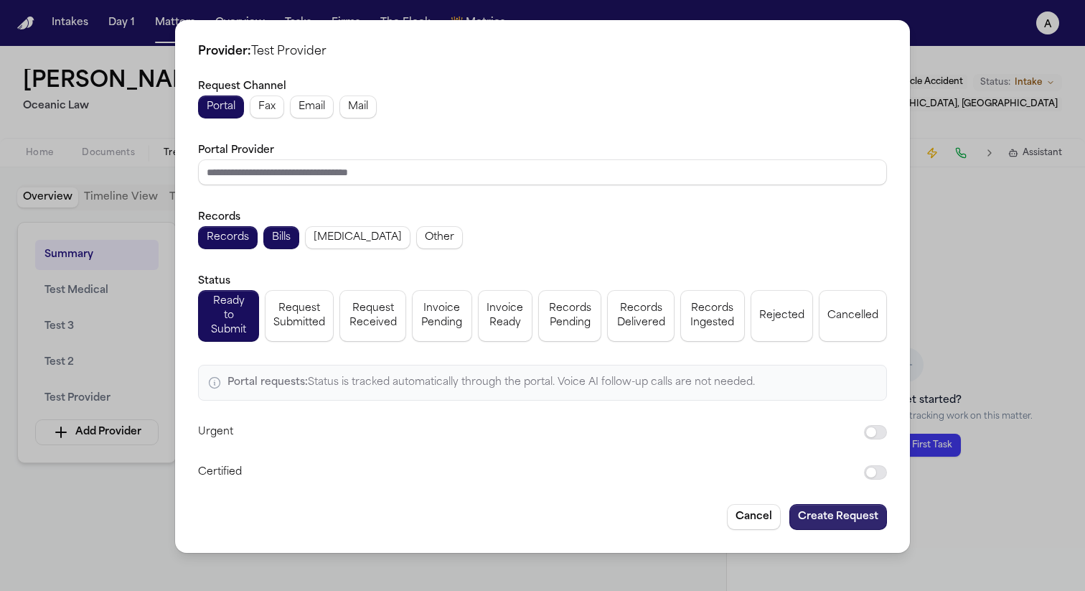
click at [811, 505] on button "Create Request" at bounding box center [838, 517] width 98 height 26
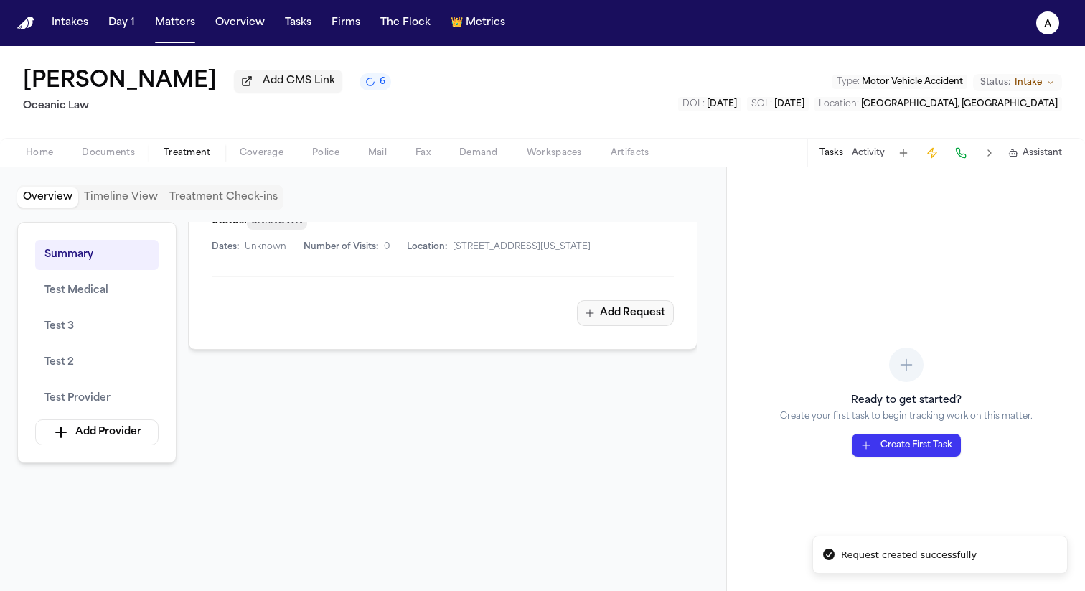
click at [631, 309] on button "Add Request" at bounding box center [625, 313] width 97 height 26
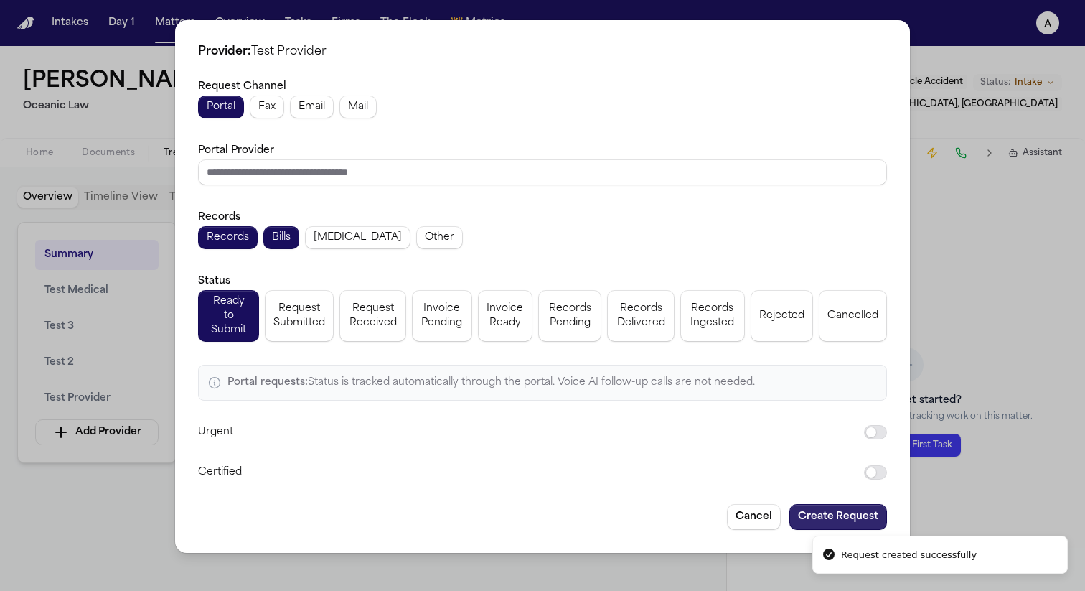
click at [830, 510] on button "Create Request" at bounding box center [838, 517] width 98 height 26
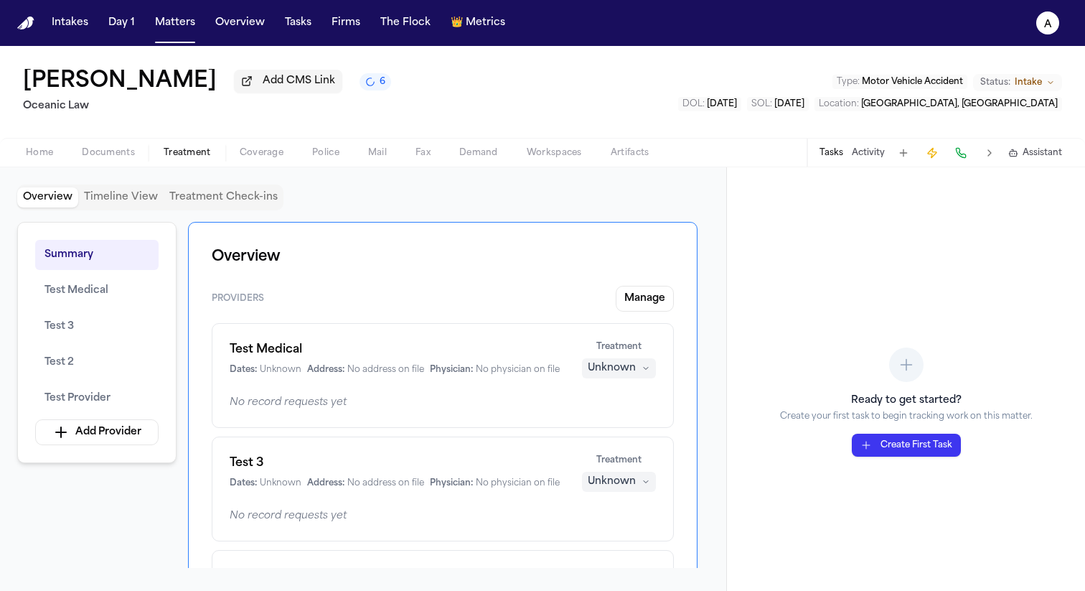
click at [380, 88] on span "6" at bounding box center [383, 81] width 6 height 11
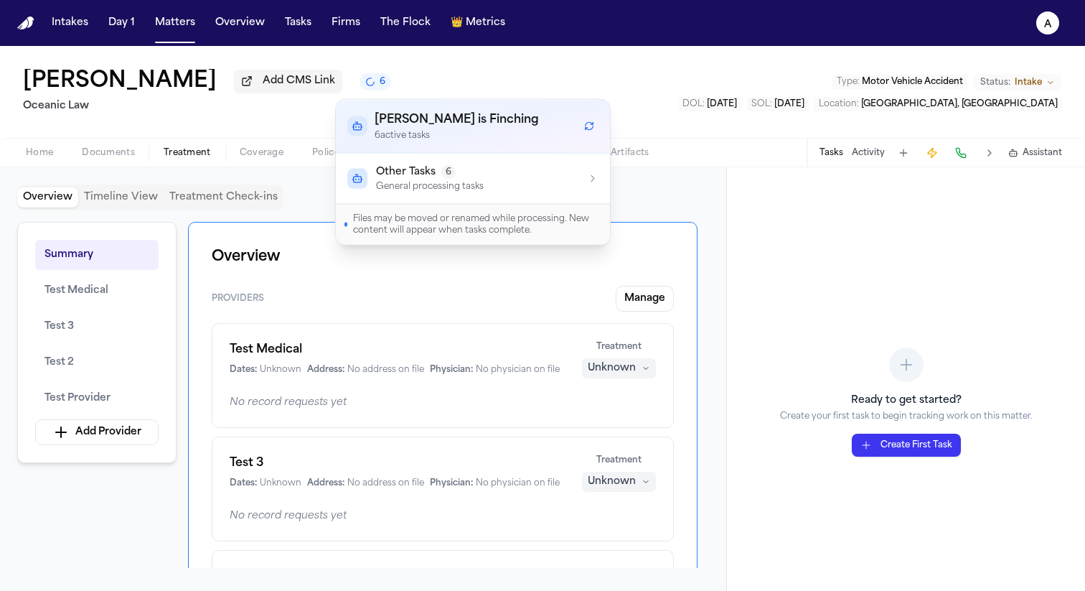
click at [472, 178] on div "Other Tasks 6" at bounding box center [430, 172] width 108 height 14
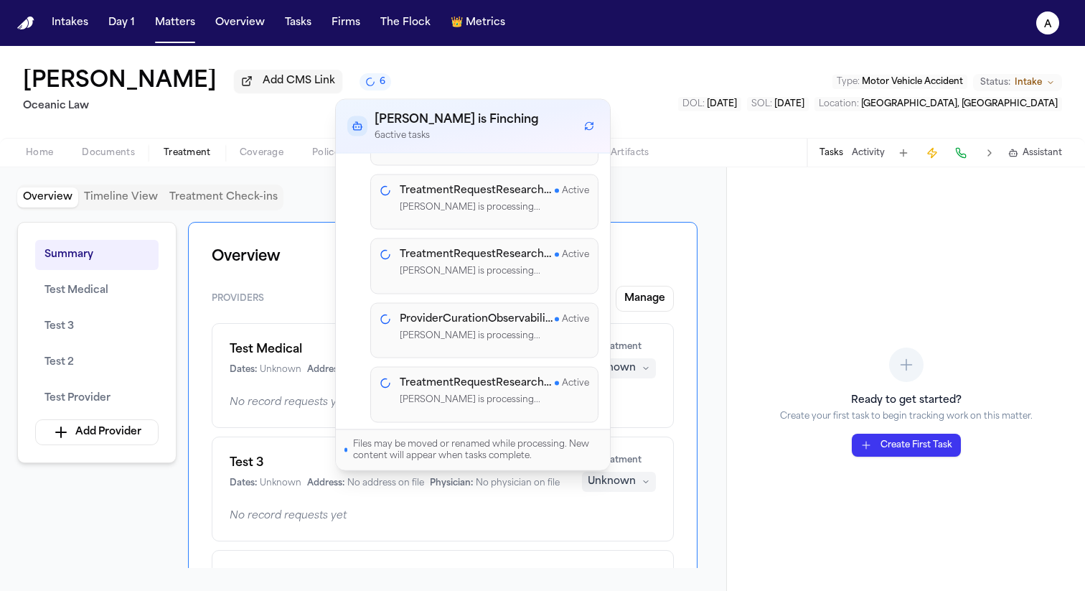
scroll to position [177, 0]
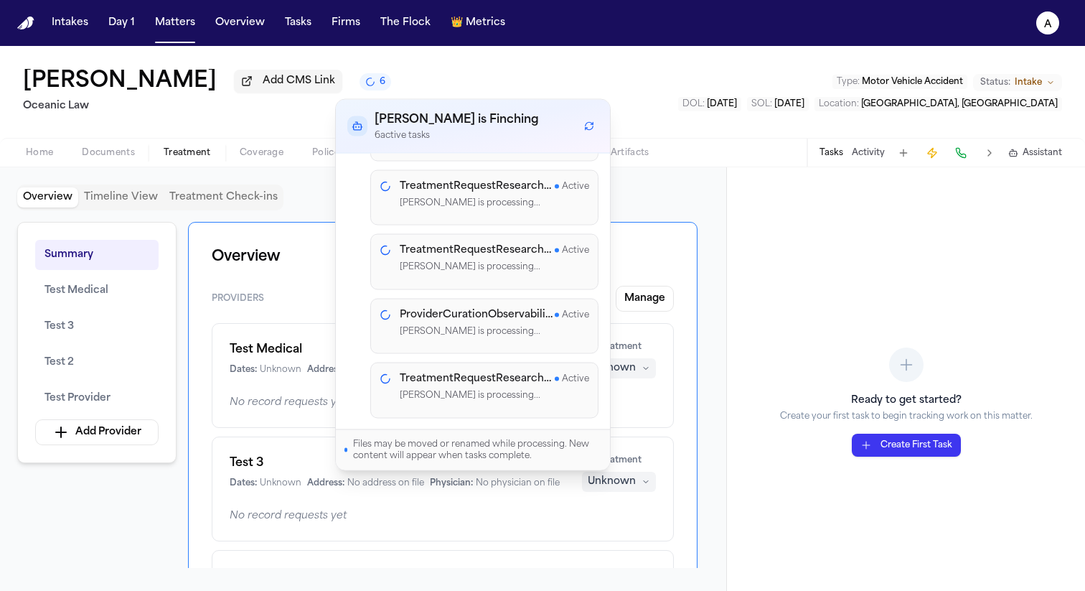
click at [301, 204] on div "Overview Timeline View Treatment Check-ins" at bounding box center [363, 197] width 692 height 26
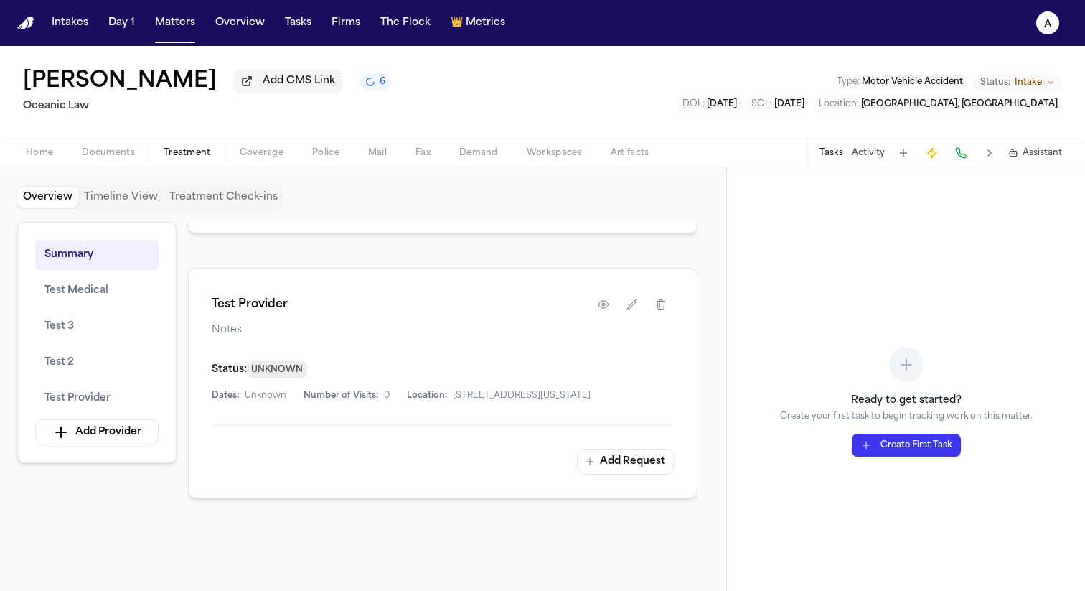
scroll to position [1478, 0]
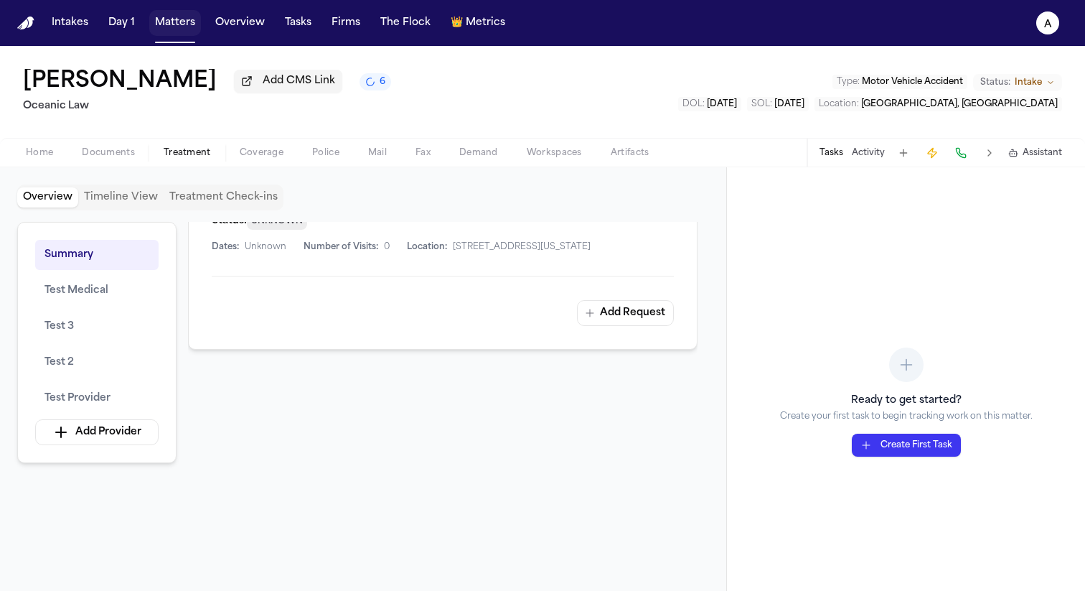
click at [181, 22] on button "Matters" at bounding box center [175, 23] width 52 height 26
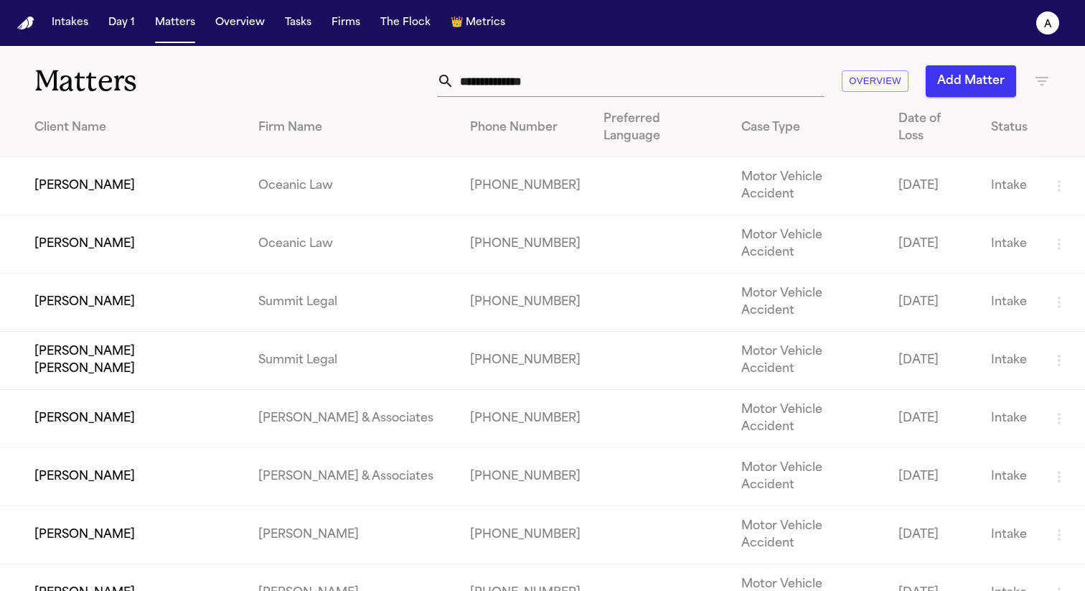
click at [115, 215] on td "[PERSON_NAME]" at bounding box center [123, 244] width 247 height 58
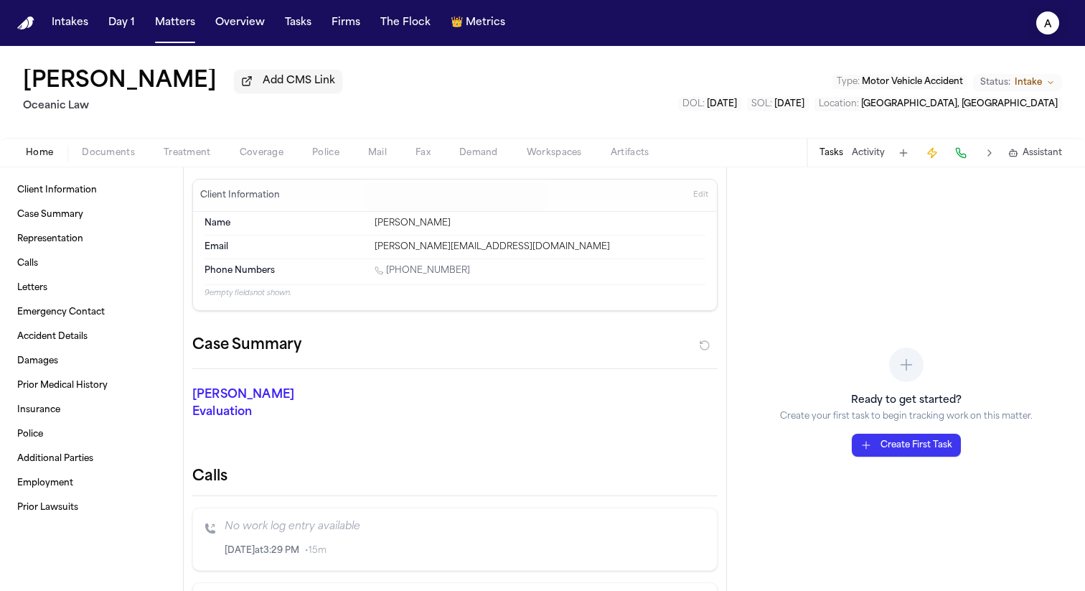
click at [1051, 25] on icon "a" at bounding box center [1047, 22] width 23 height 23
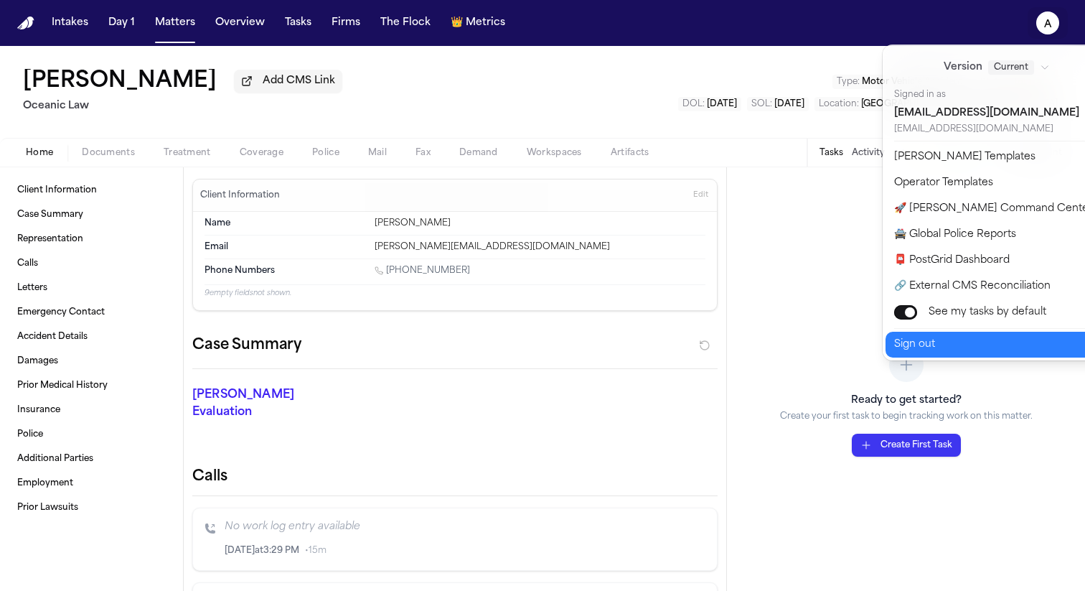
click at [910, 348] on button "Sign out" at bounding box center [1004, 345] width 239 height 26
